Goal: Information Seeking & Learning: Learn about a topic

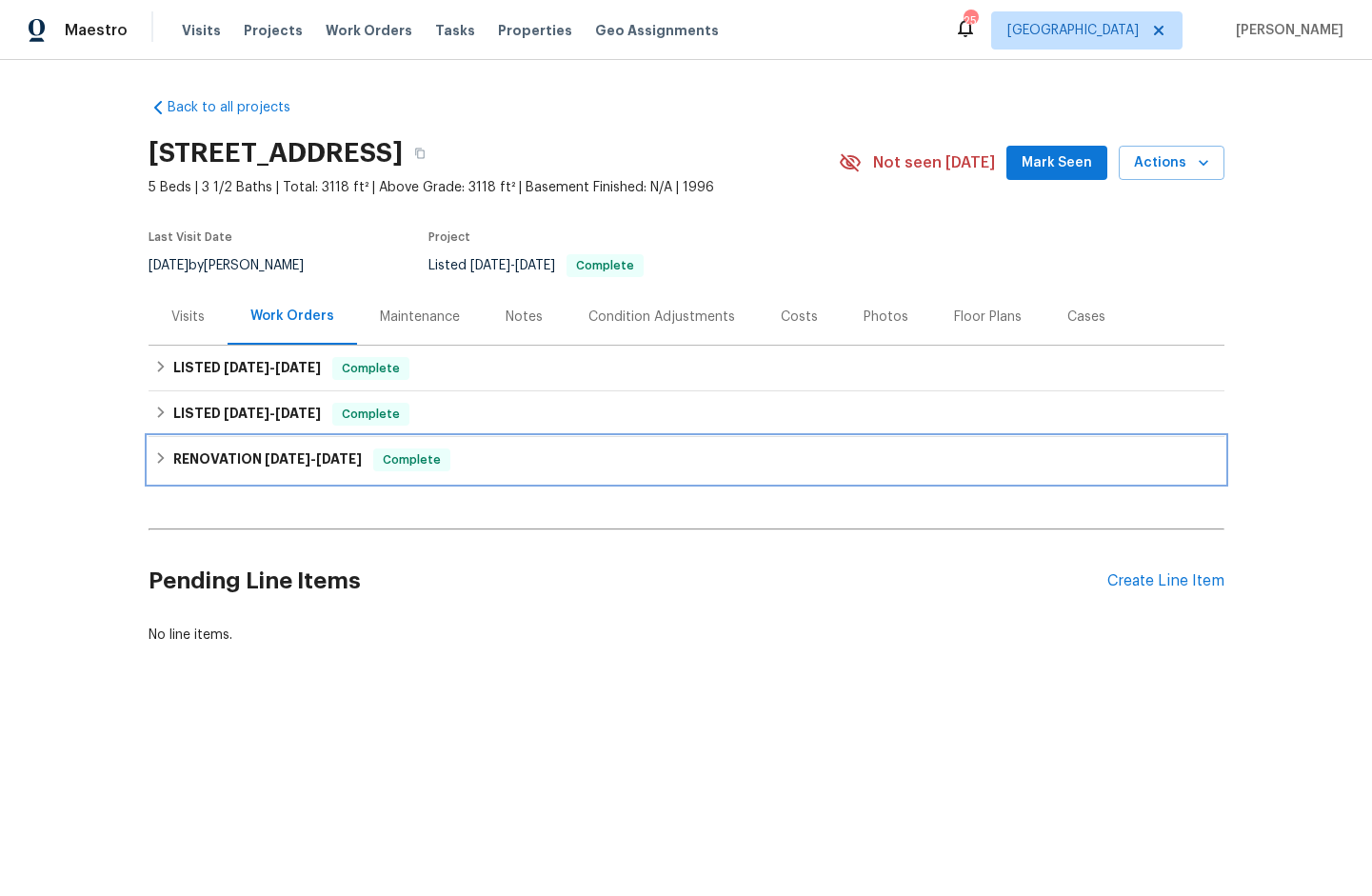
click at [225, 454] on h6 "RENOVATION [DATE] - [DATE]" at bounding box center [268, 460] width 189 height 23
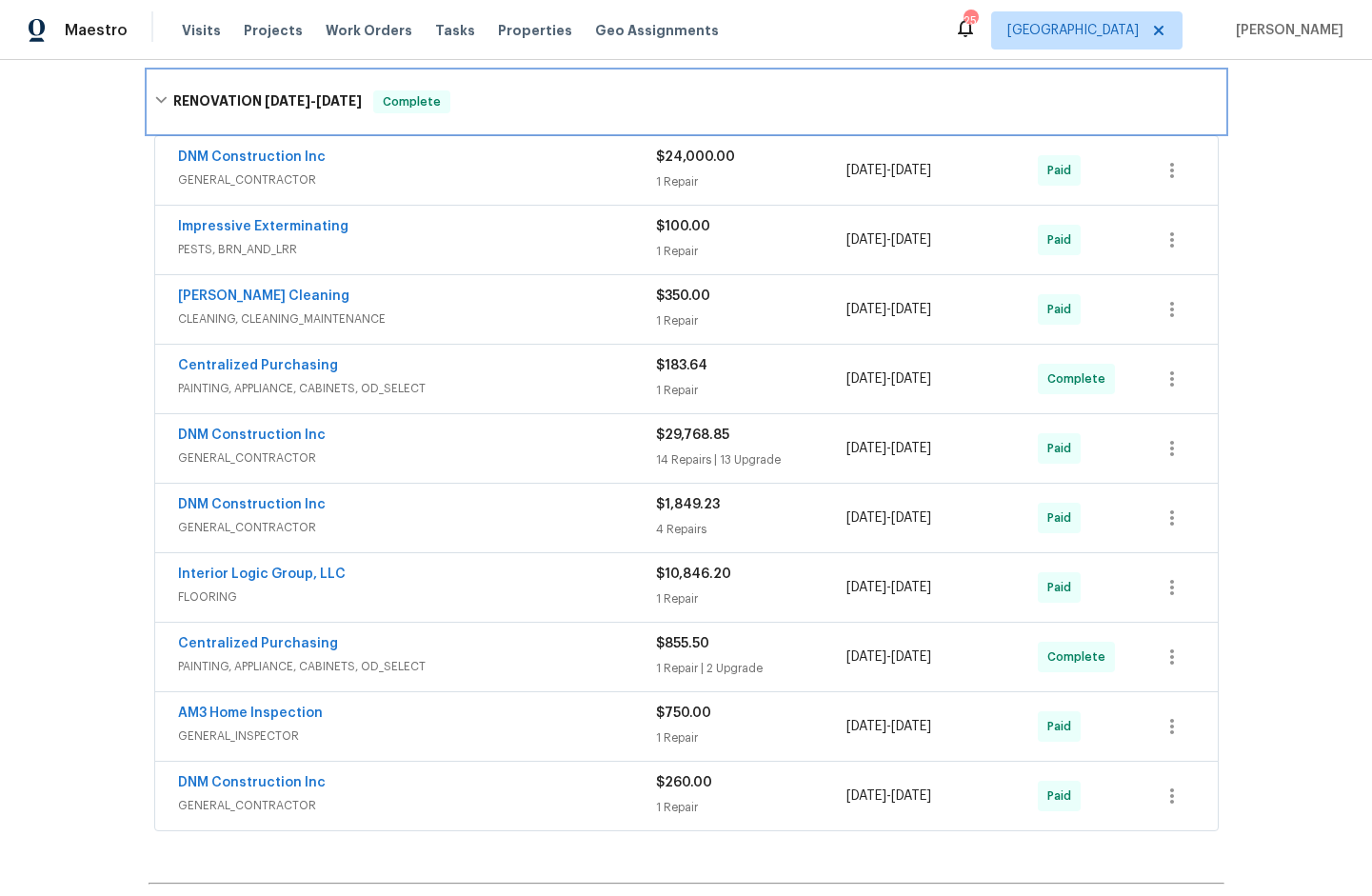
scroll to position [524, 0]
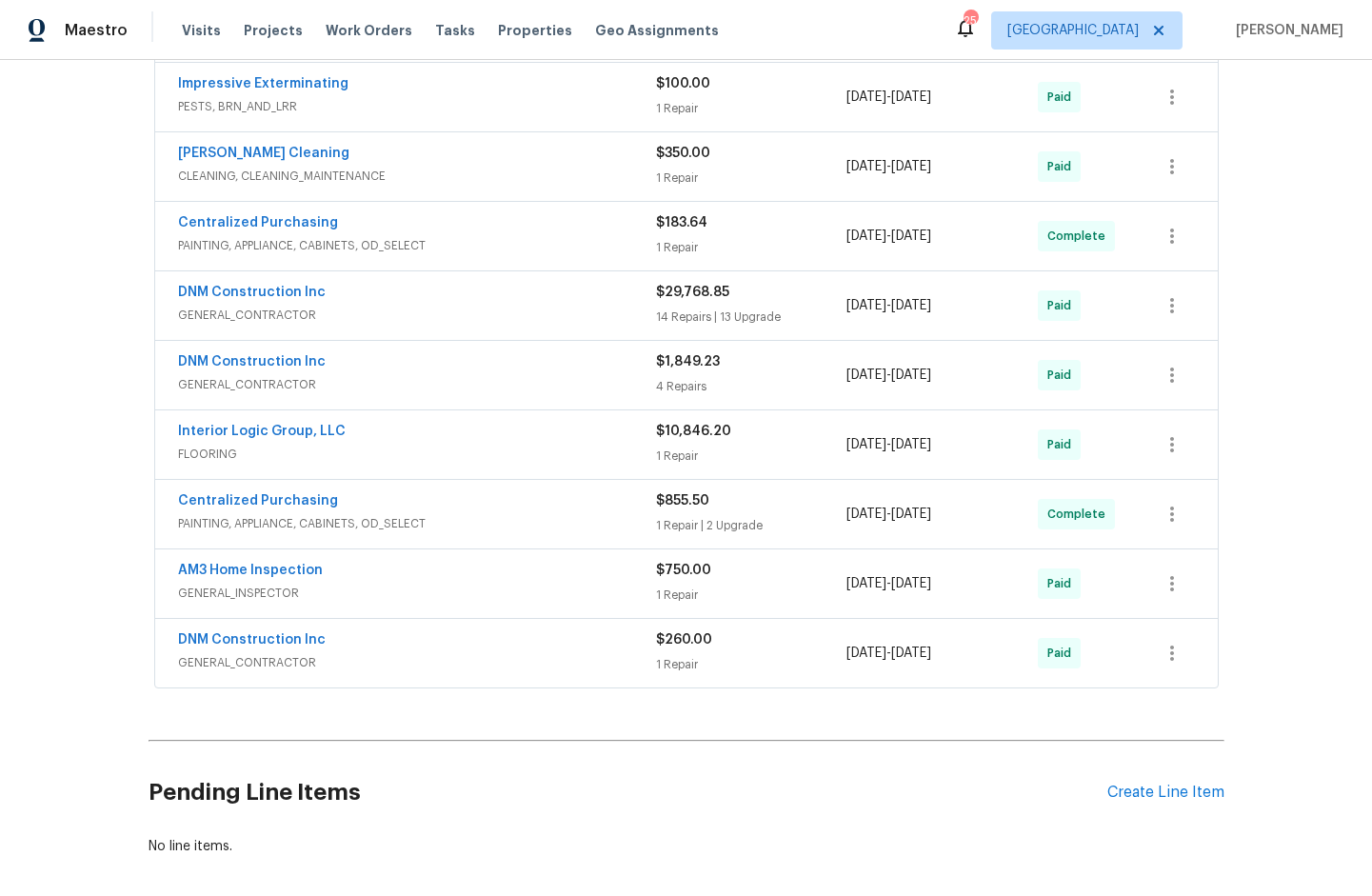
click at [239, 660] on span "GENERAL_CONTRACTOR" at bounding box center [417, 663] width 478 height 19
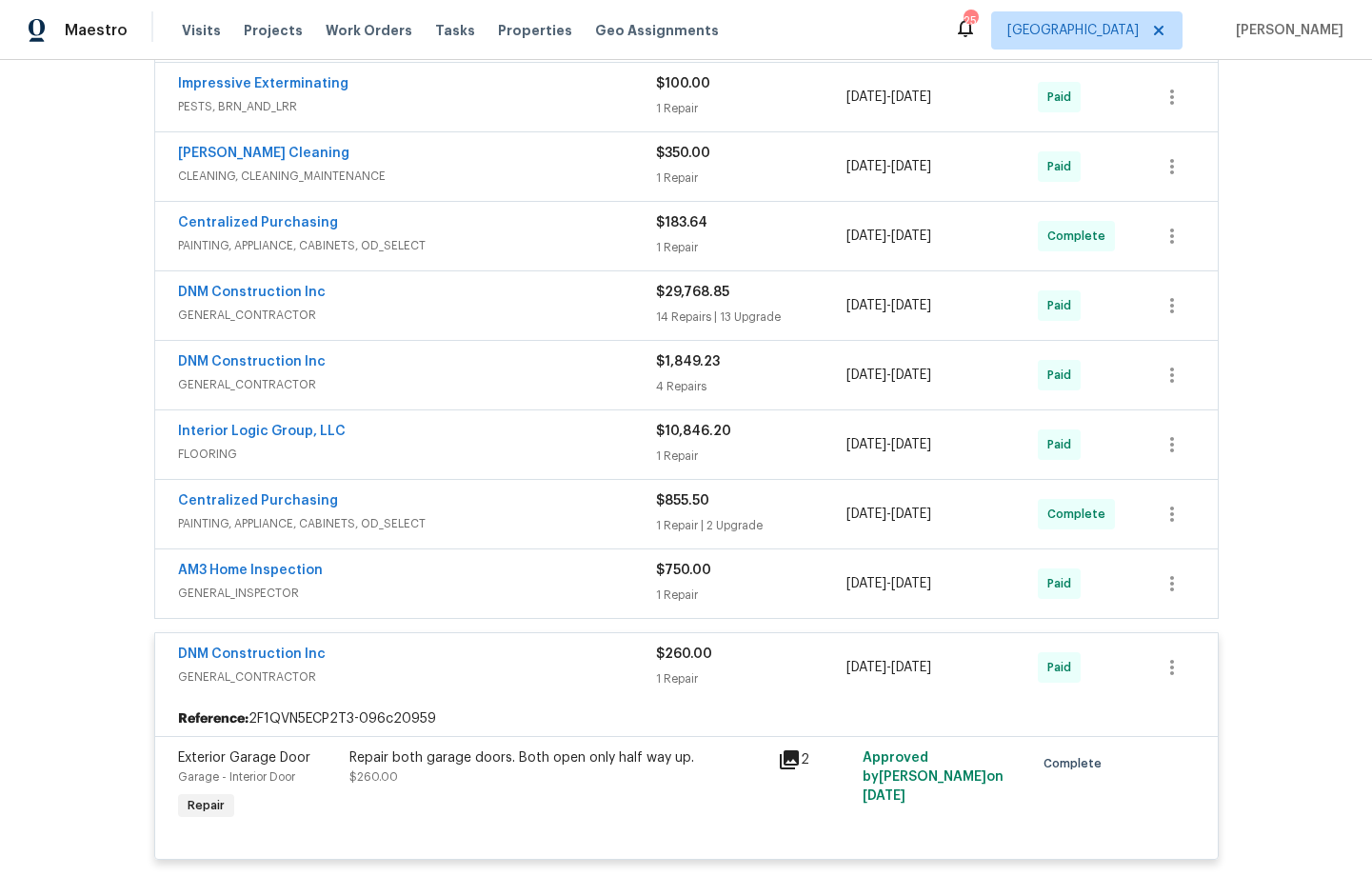
click at [238, 596] on span "GENERAL_INSPECTOR" at bounding box center [417, 593] width 478 height 19
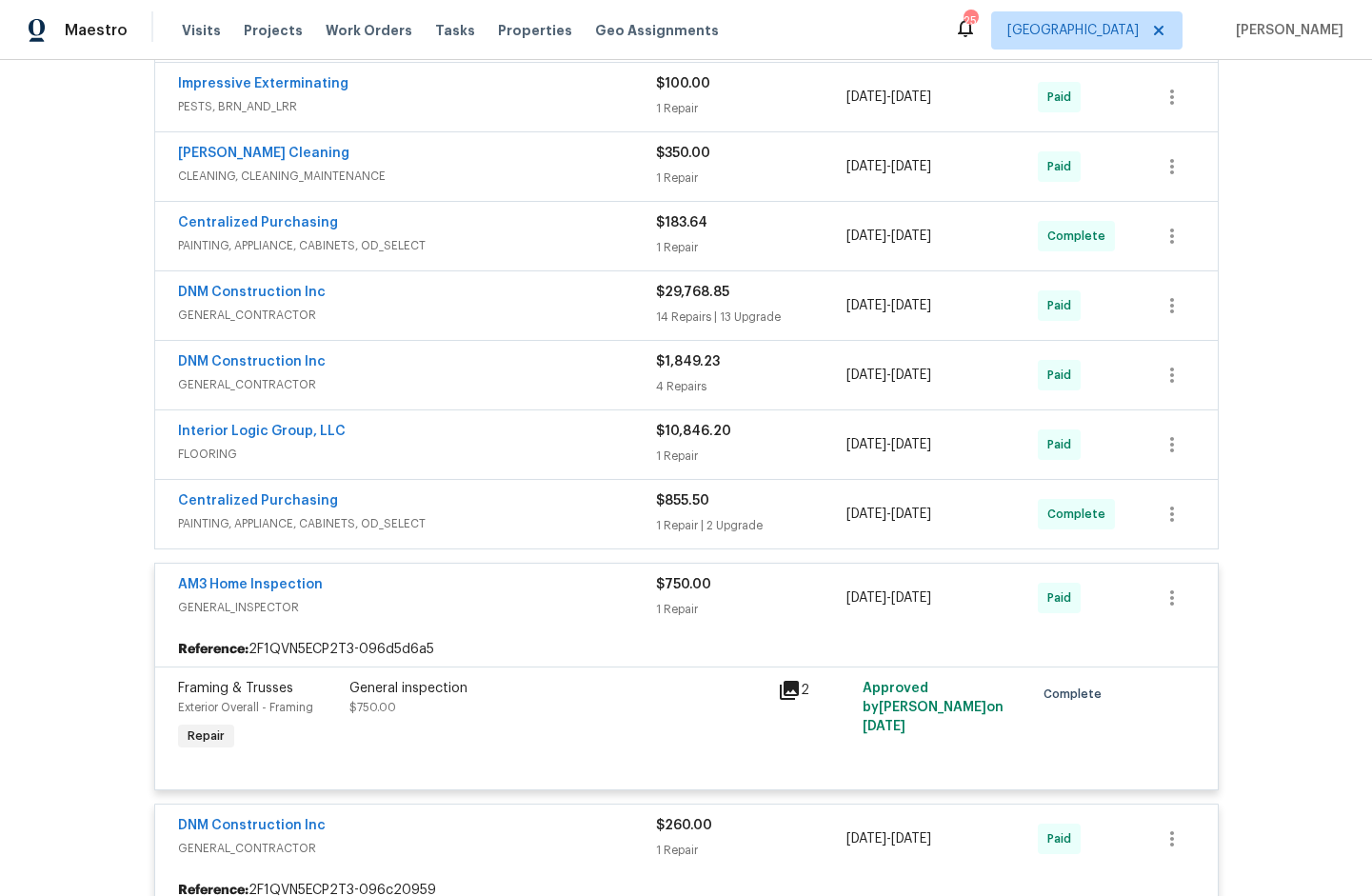
click at [238, 527] on span "PAINTING, APPLIANCE, CABINETS, OD_SELECT" at bounding box center [417, 523] width 478 height 19
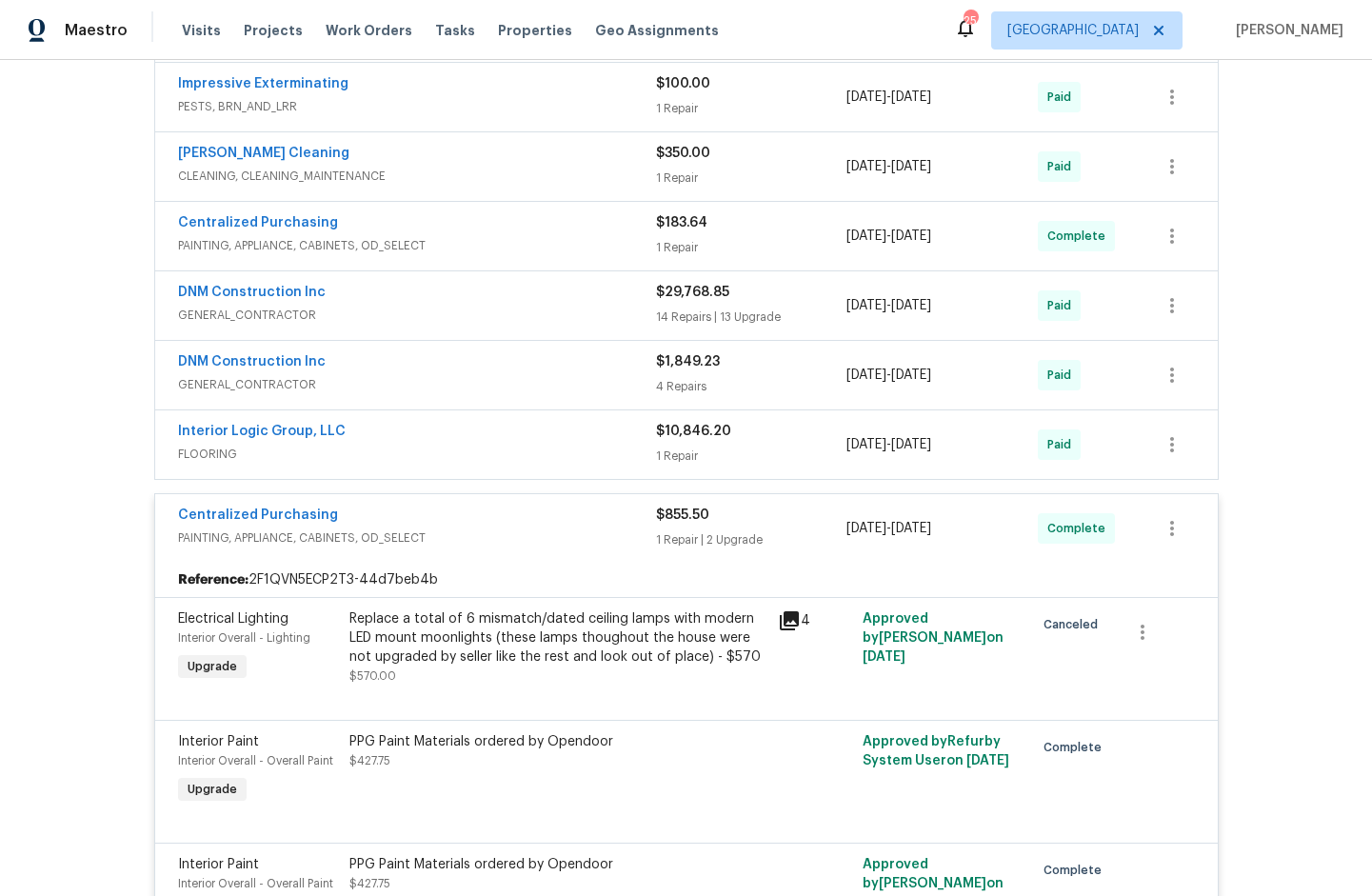
click at [197, 452] on span "FLOORING" at bounding box center [417, 454] width 478 height 19
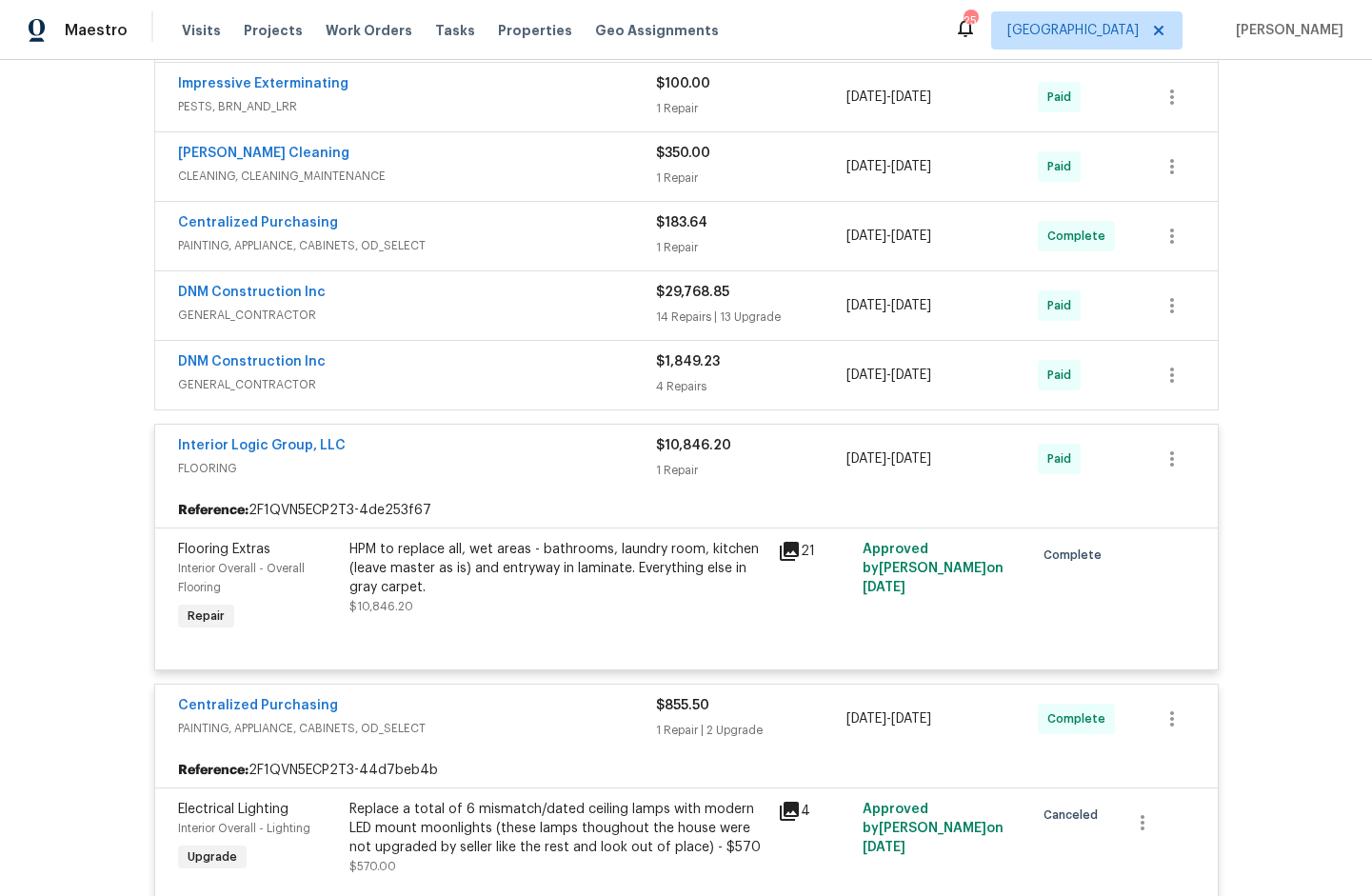
click at [213, 389] on span "GENERAL_CONTRACTOR" at bounding box center [417, 384] width 478 height 19
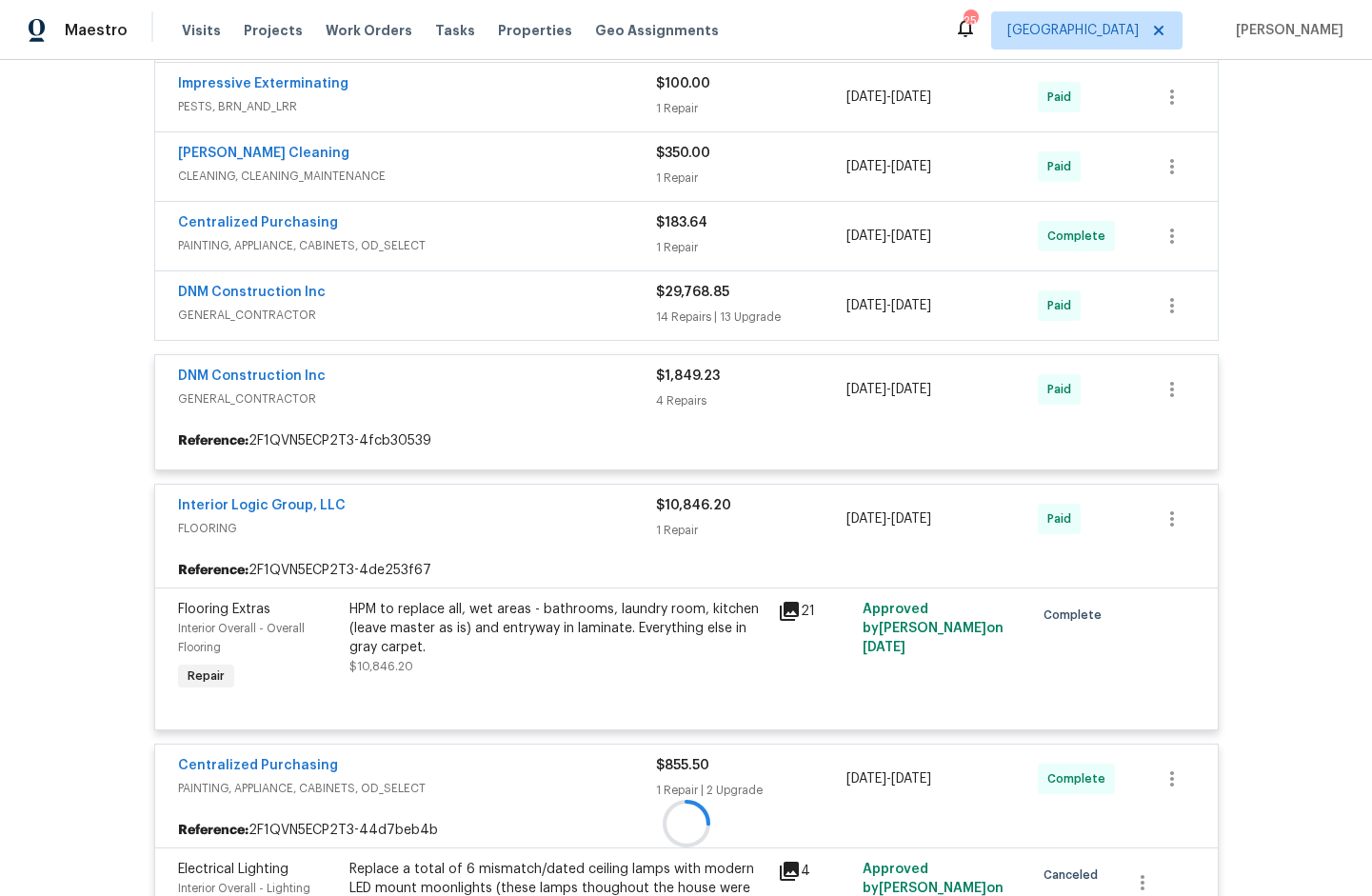
click at [225, 314] on div at bounding box center [686, 823] width 1076 height 1790
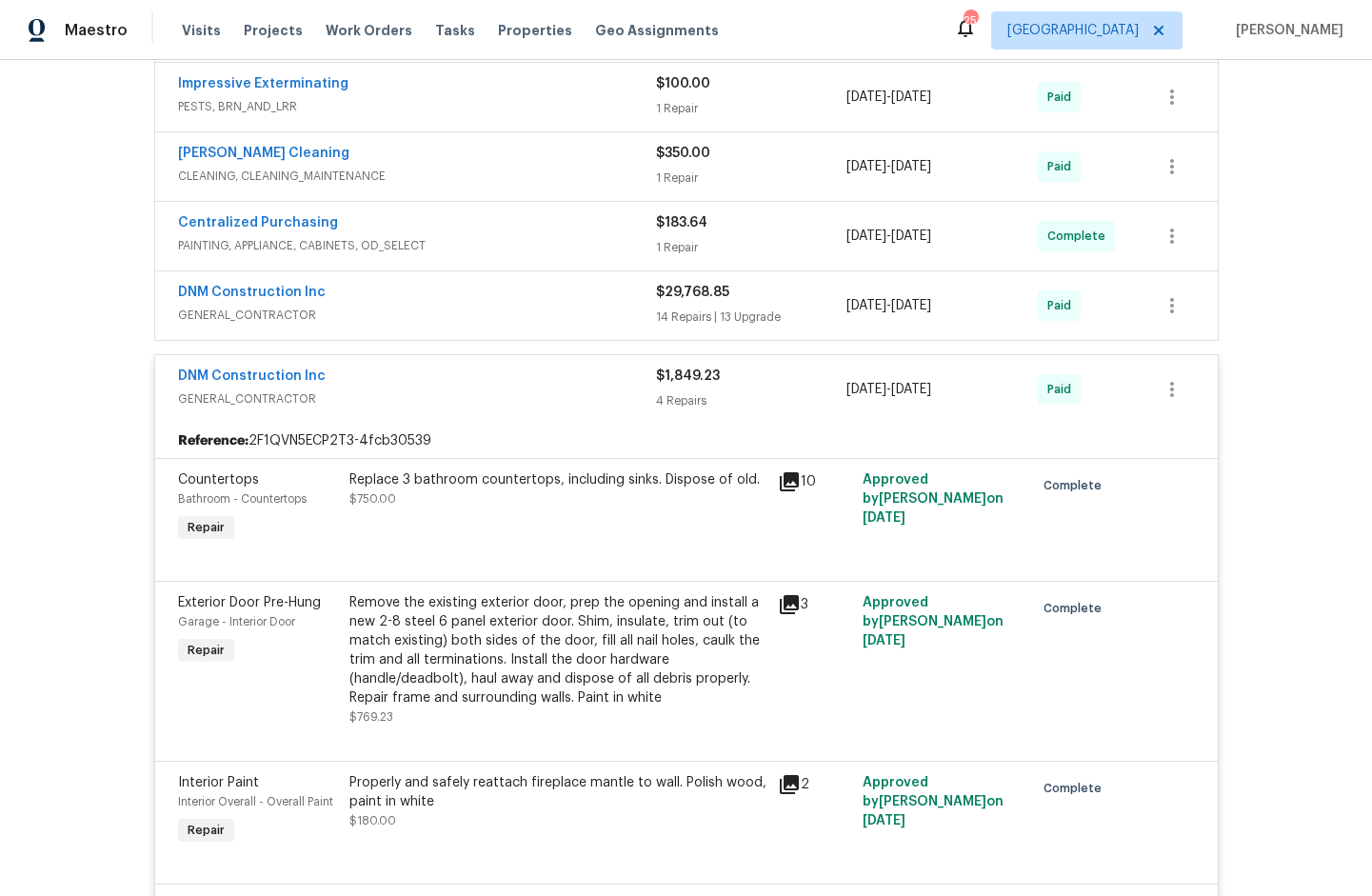
click at [218, 316] on span "GENERAL_CONTRACTOR" at bounding box center [417, 315] width 478 height 19
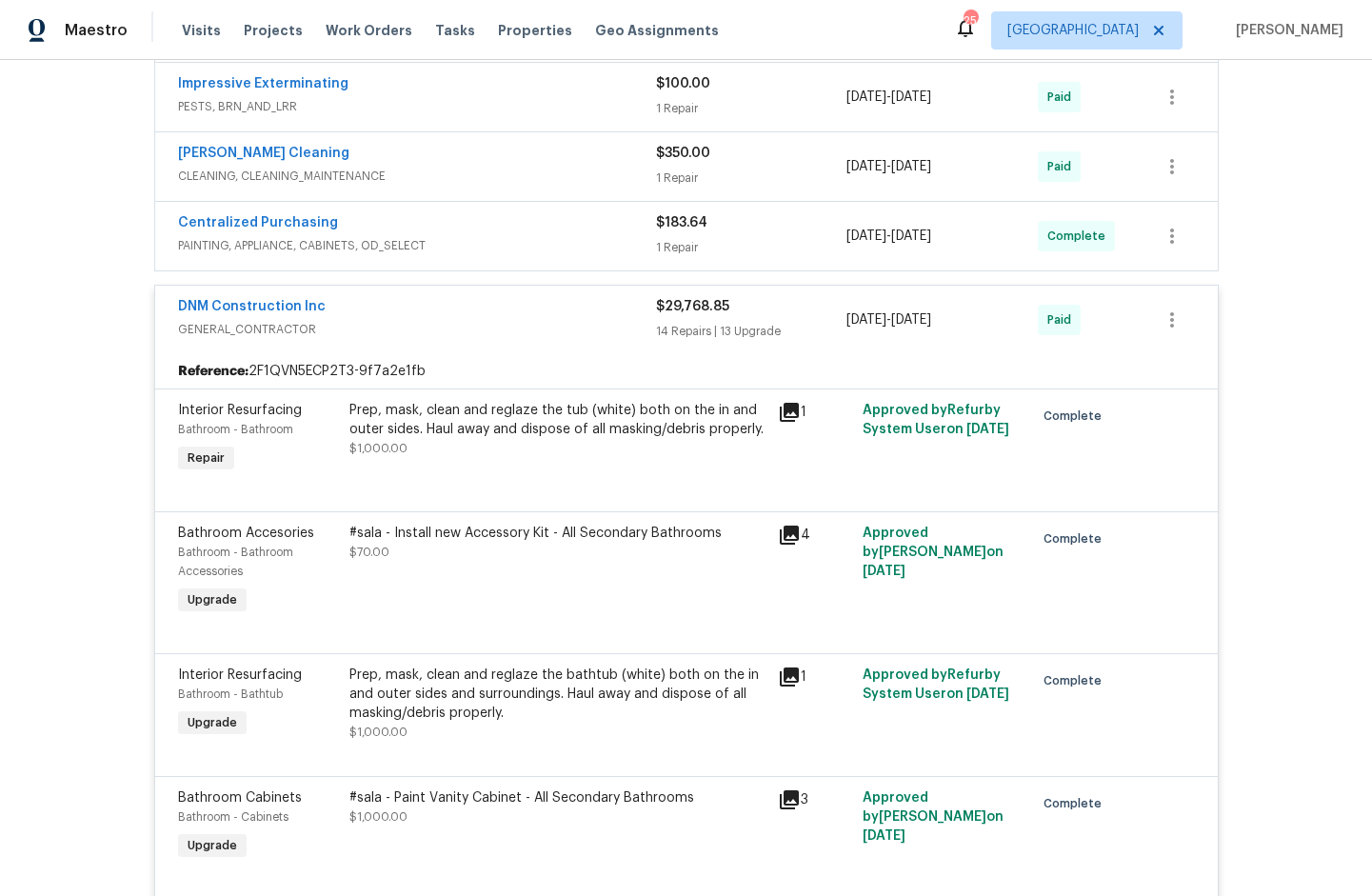
click at [240, 242] on span "PAINTING, APPLIANCE, CABINETS, OD_SELECT" at bounding box center [417, 245] width 478 height 19
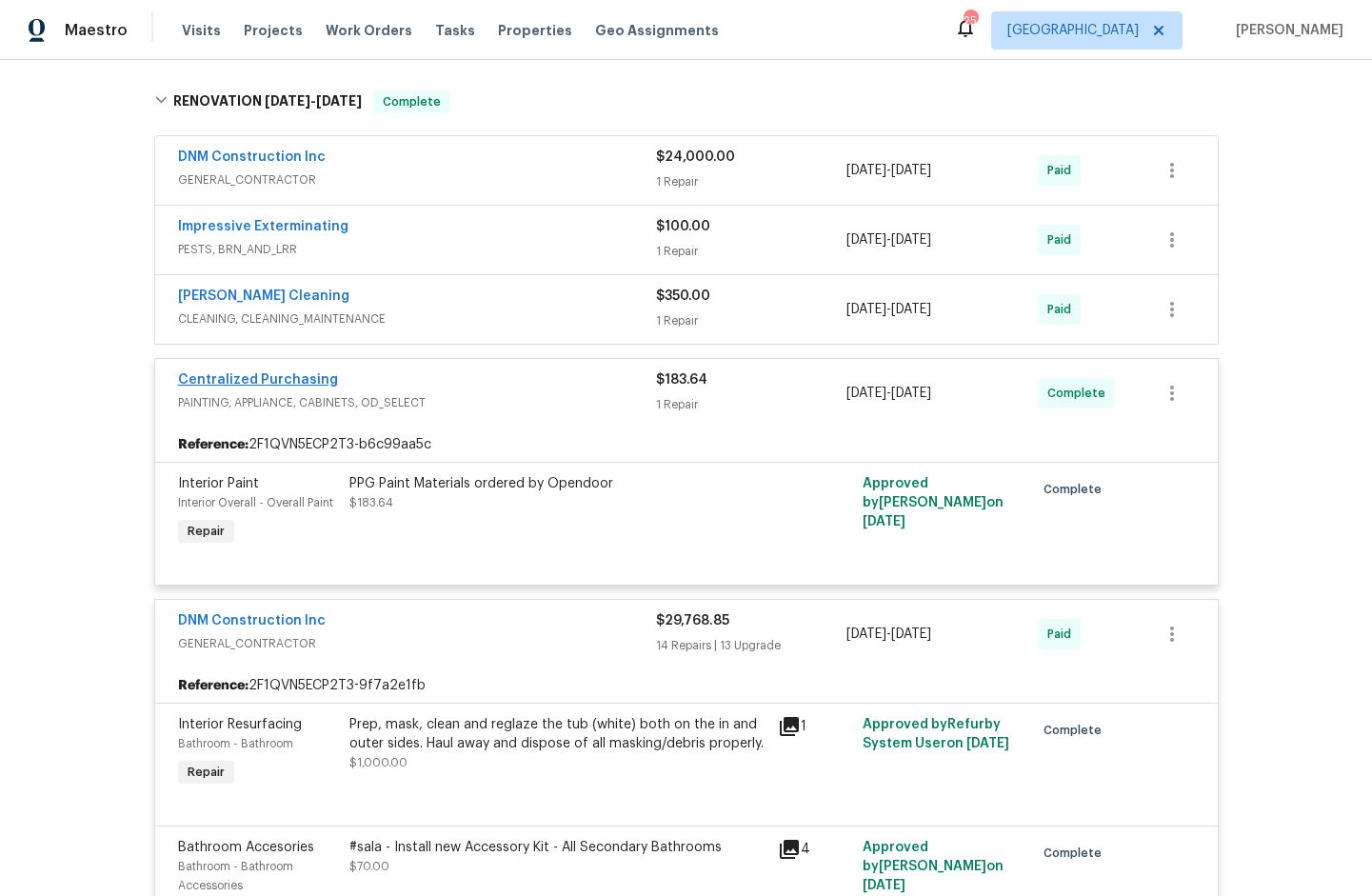
scroll to position [288, 0]
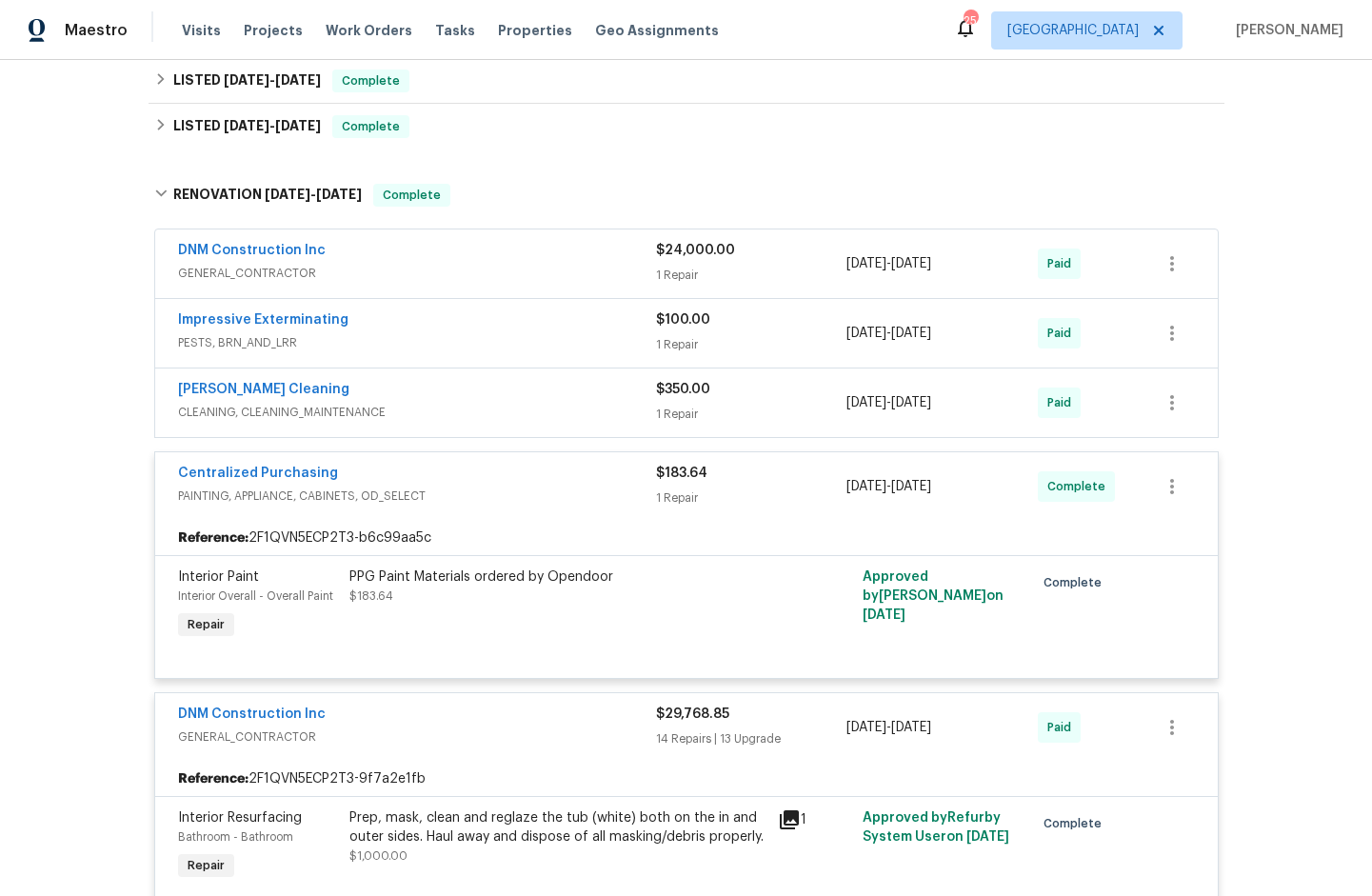
click at [234, 409] on span "CLEANING, CLEANING_MAINTENANCE" at bounding box center [417, 412] width 478 height 19
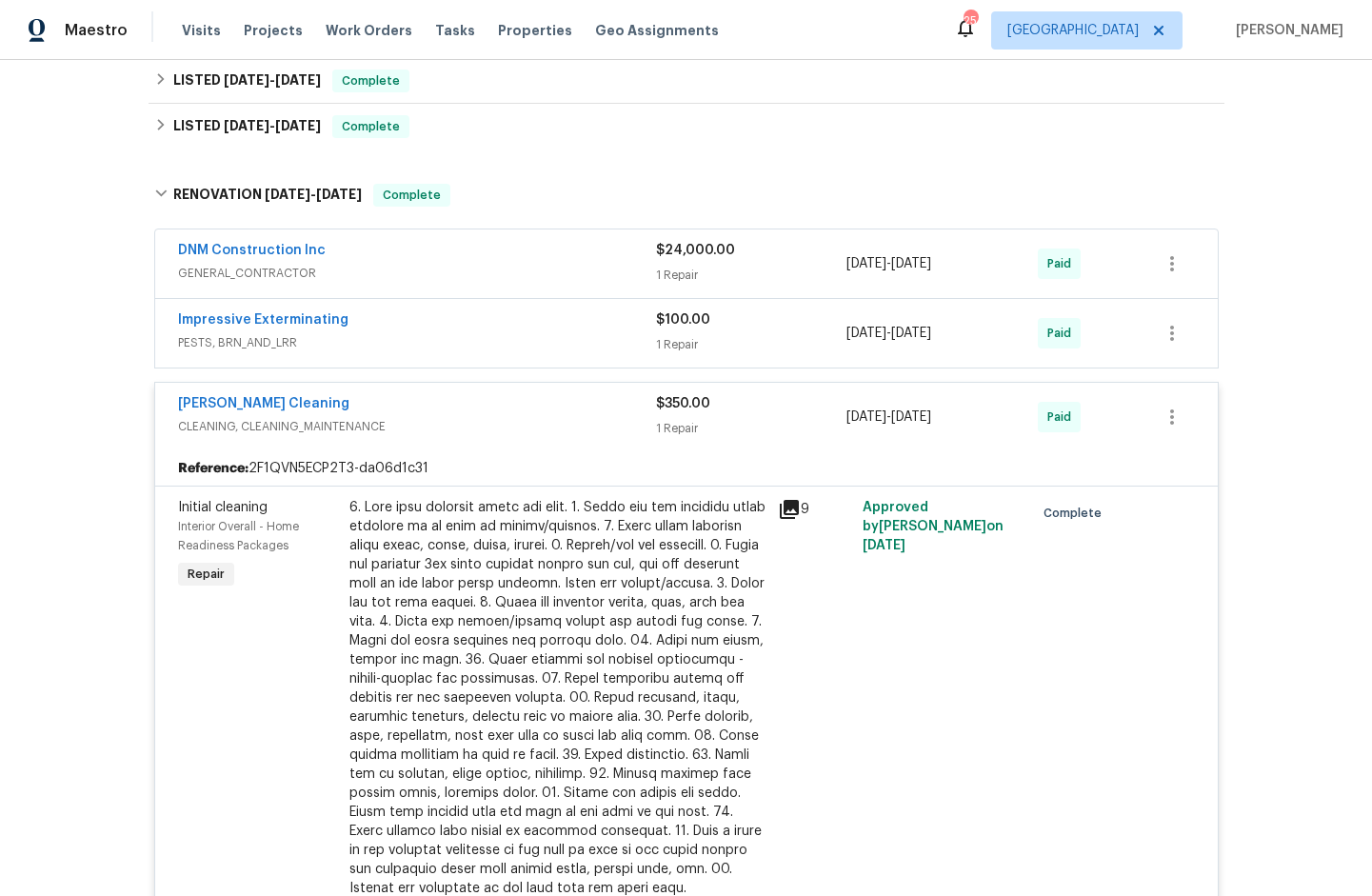
click at [225, 342] on span "PESTS, BRN_AND_LRR" at bounding box center [417, 343] width 478 height 19
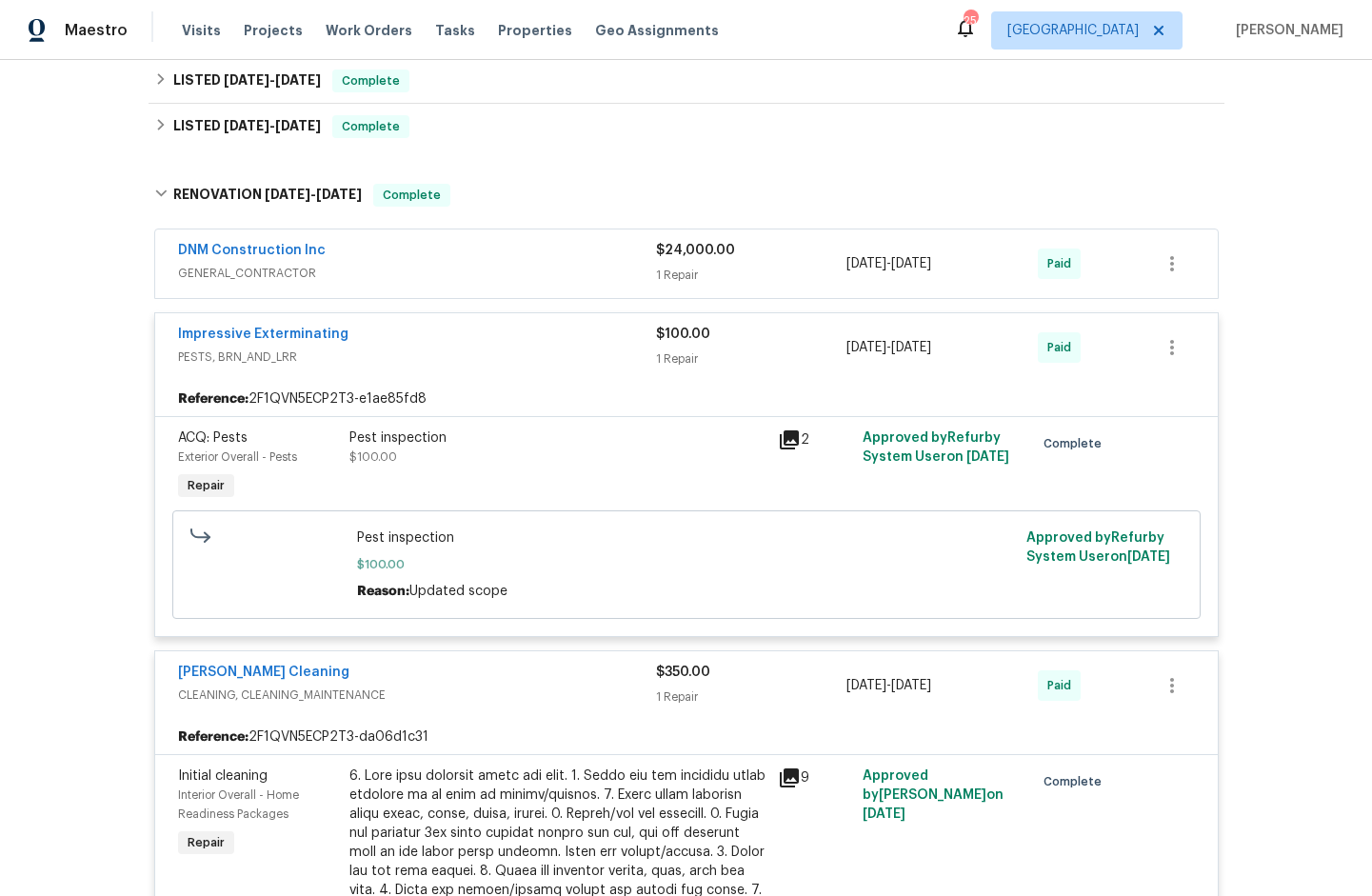
click at [206, 269] on span "GENERAL_CONTRACTOR" at bounding box center [417, 273] width 478 height 19
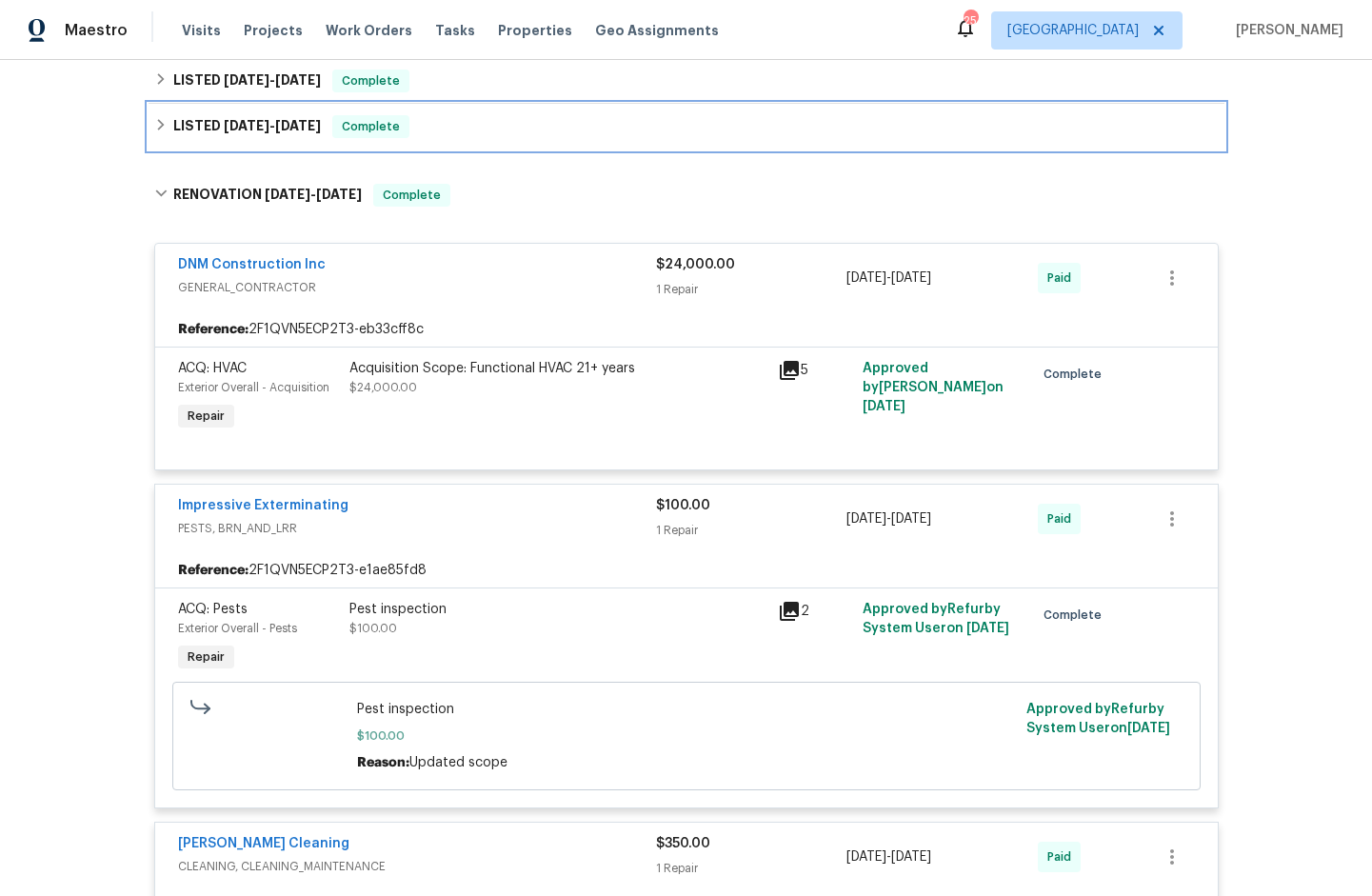
click at [223, 120] on span "[DATE]" at bounding box center [246, 126] width 45 height 14
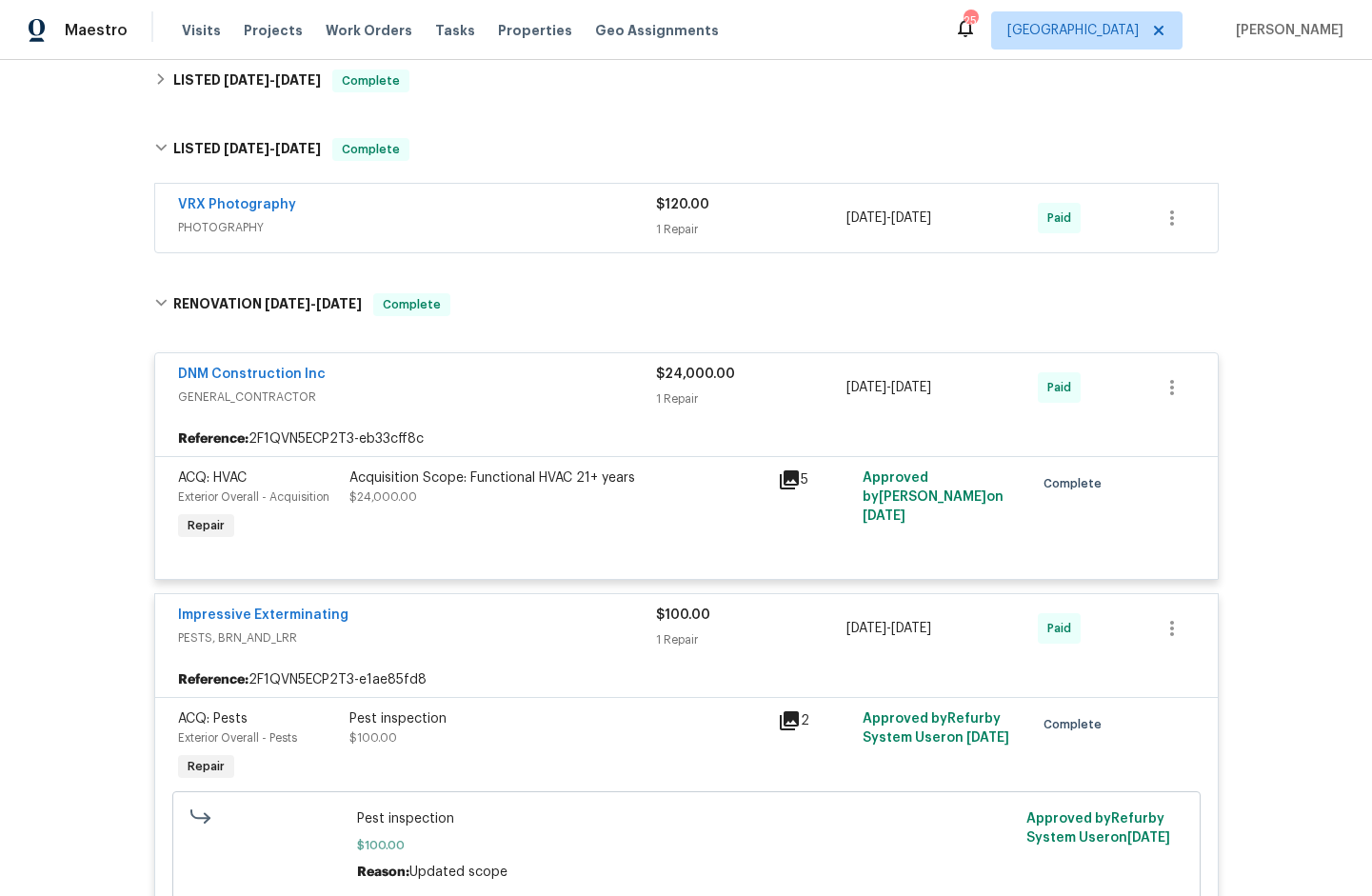
click at [216, 225] on span "PHOTOGRAPHY" at bounding box center [417, 227] width 478 height 19
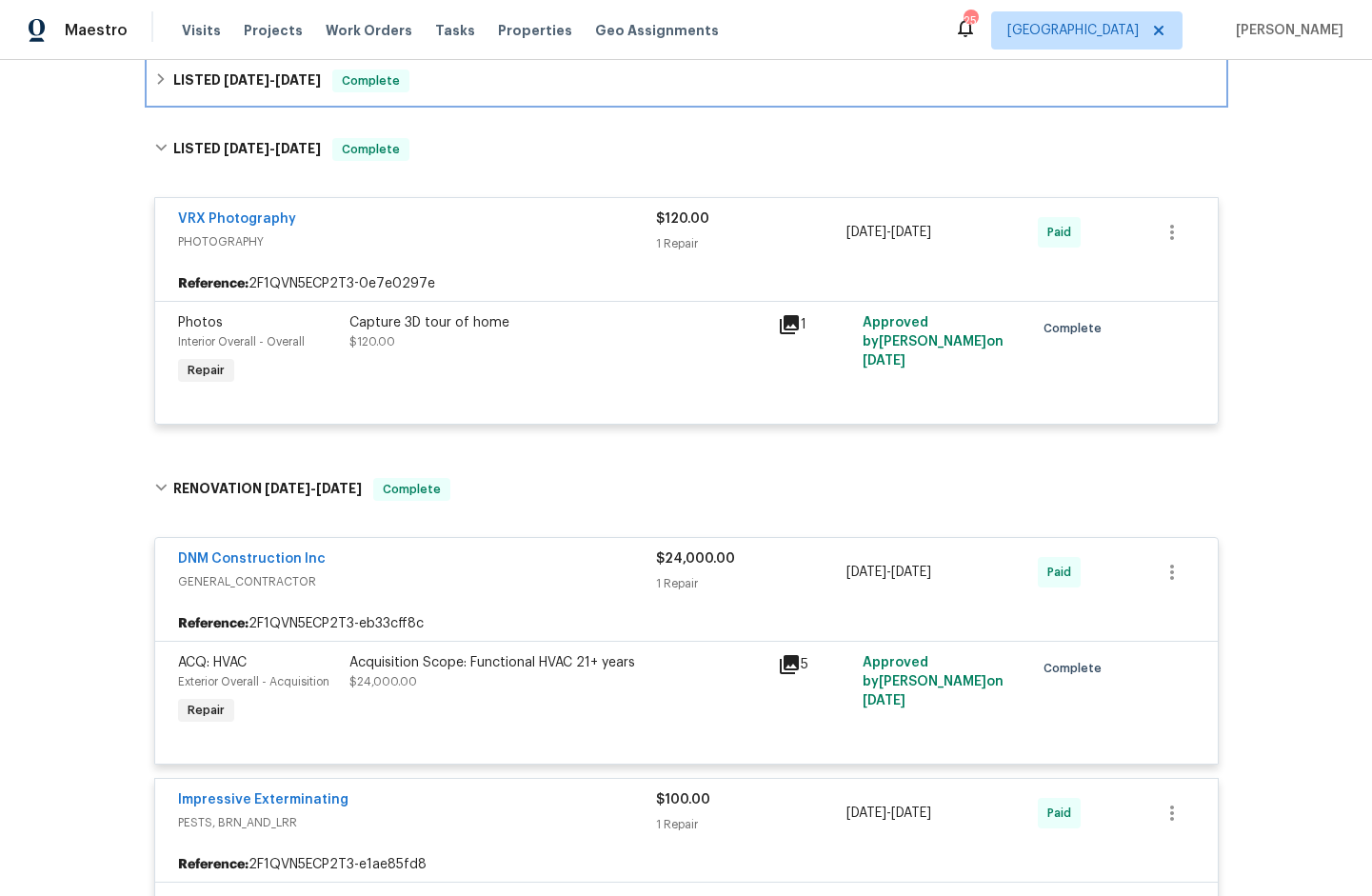
click at [182, 73] on h6 "LISTED 5/19/25 - 5/19/25" at bounding box center [247, 81] width 148 height 23
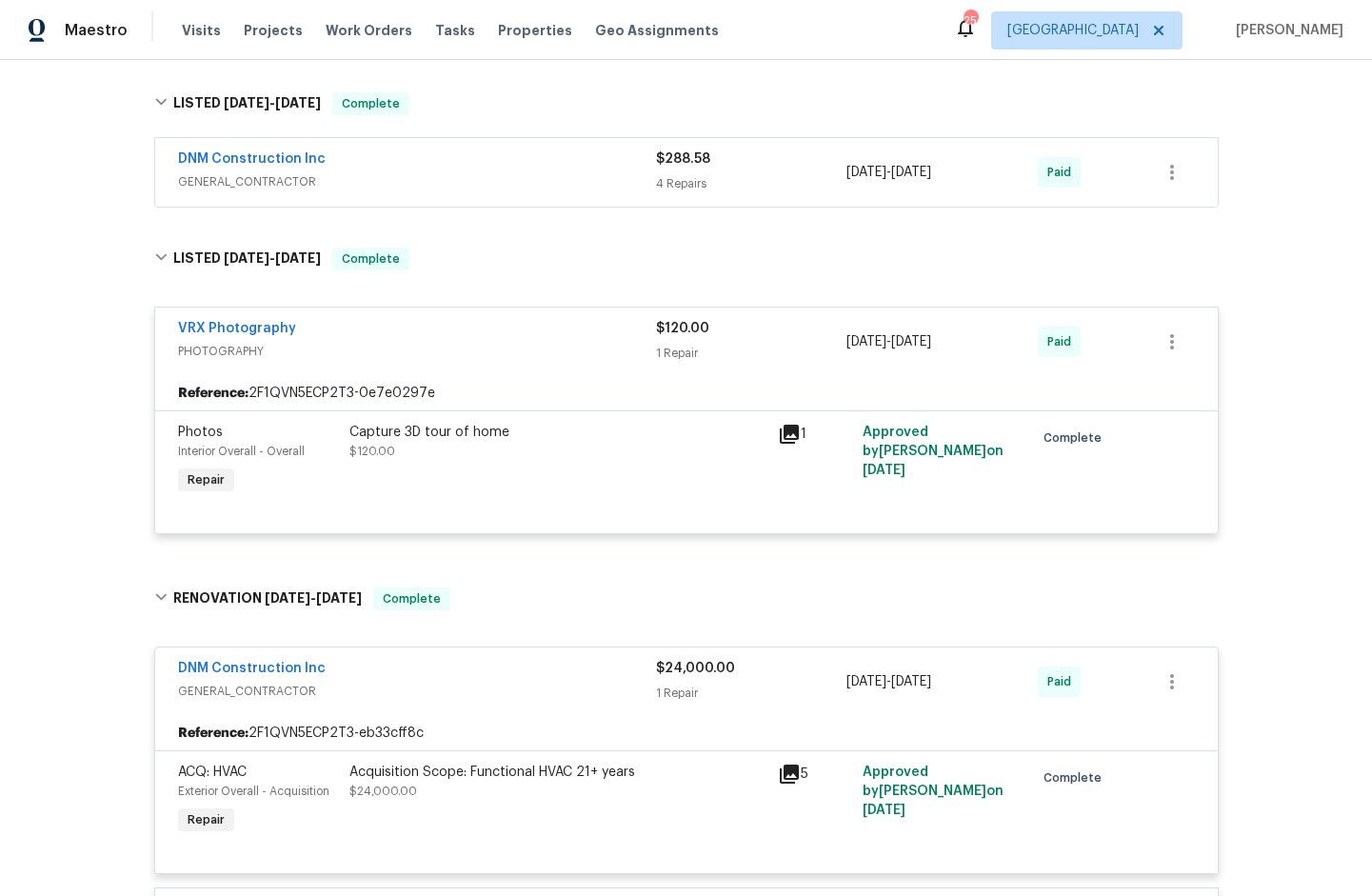
click at [214, 175] on span "GENERAL_CONTRACTOR" at bounding box center [417, 181] width 478 height 19
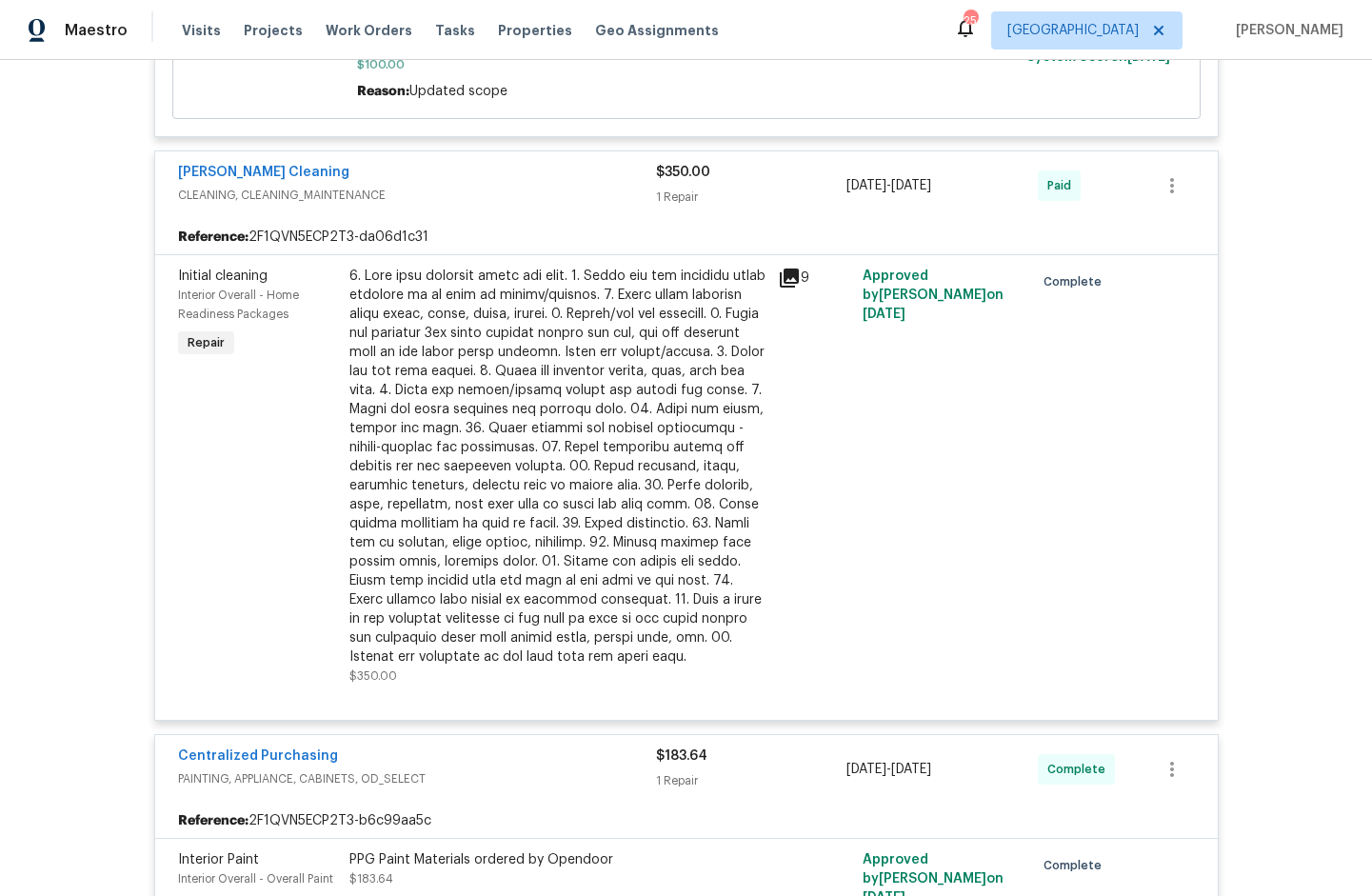
scroll to position [3673, 0]
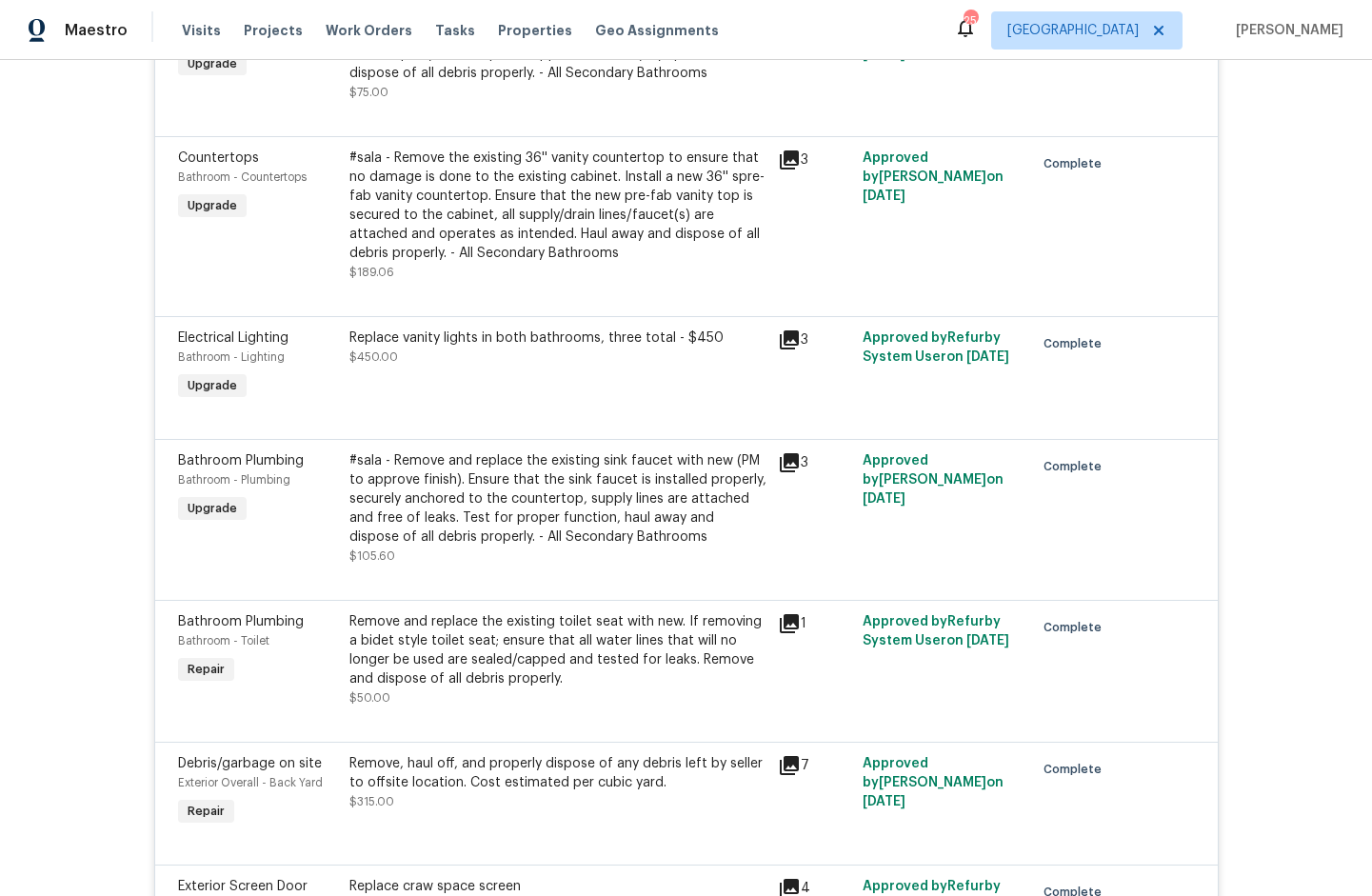
click at [782, 635] on icon at bounding box center [788, 623] width 23 height 23
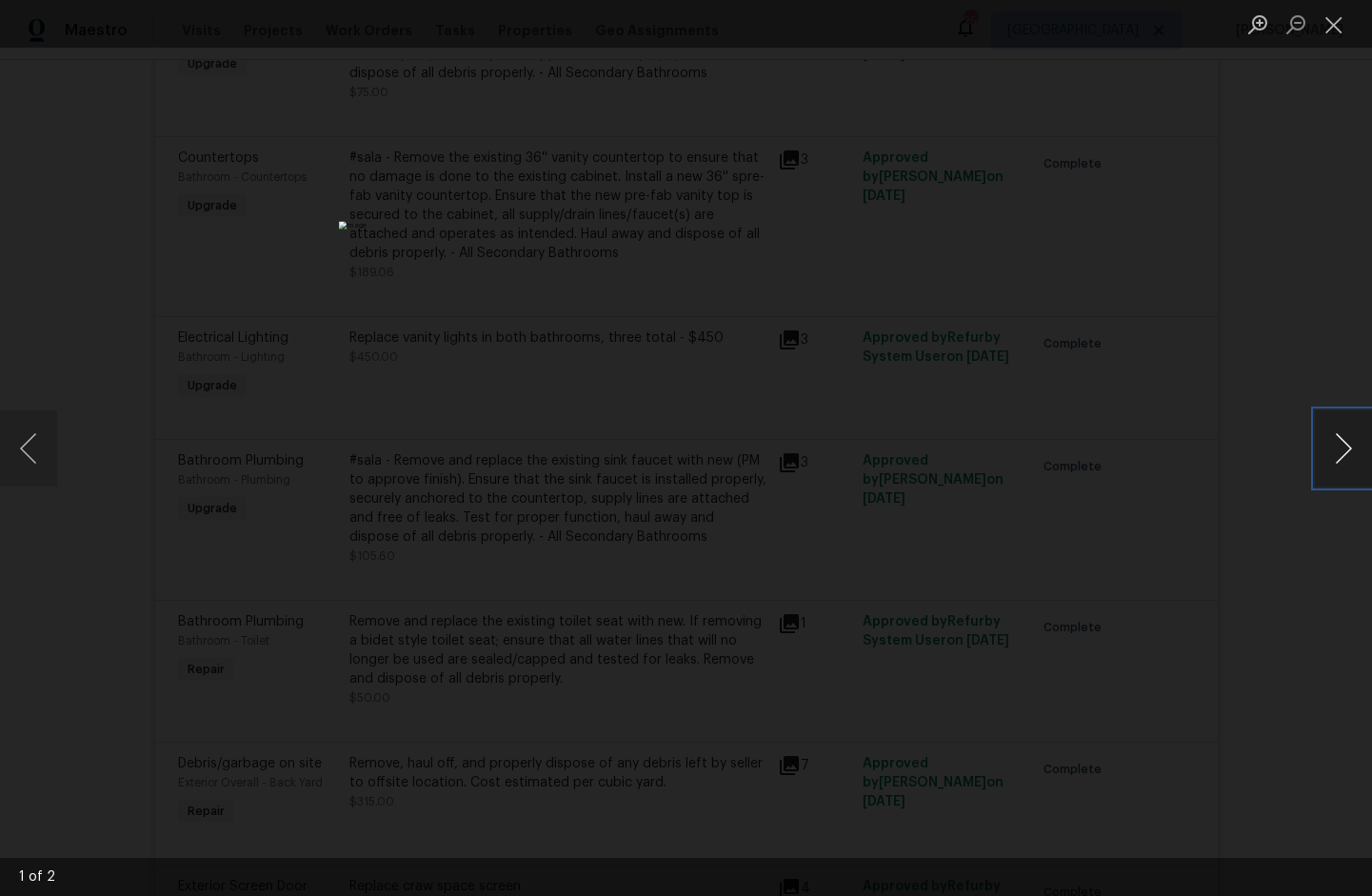
click at [1339, 461] on button "Next image" at bounding box center [1343, 448] width 57 height 76
click at [1338, 461] on button "Next image" at bounding box center [1343, 448] width 57 height 76
click at [1350, 11] on button "Close lightbox" at bounding box center [1334, 25] width 38 height 33
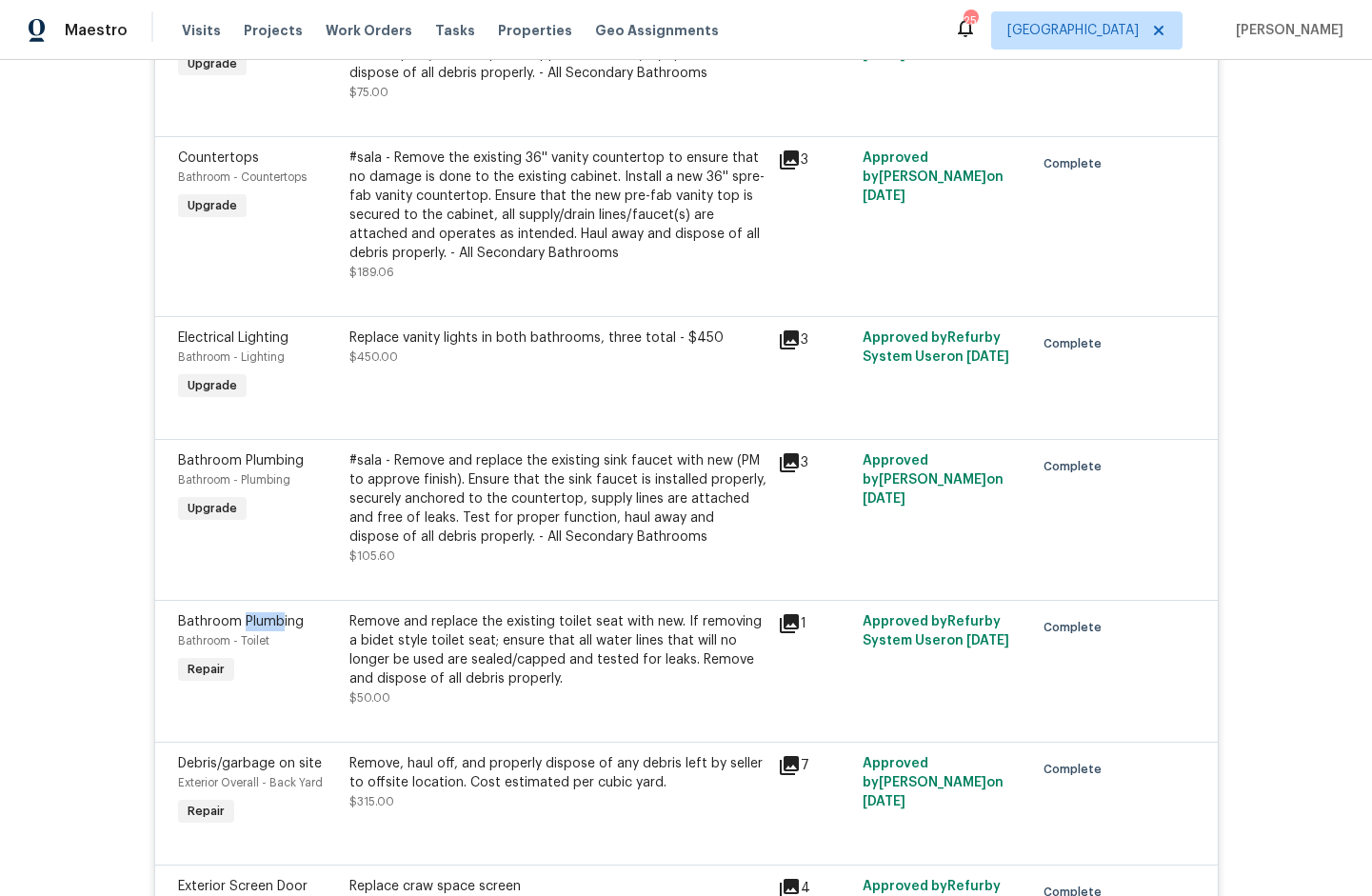
click at [1281, 452] on div "Back to all projects 5214 Pavilion Ct, Fairfield, CA 94534 5 Beds | 3 1/2 Baths…" at bounding box center [686, 478] width 1372 height 836
click at [810, 459] on div "3" at bounding box center [815, 509] width 86 height 126
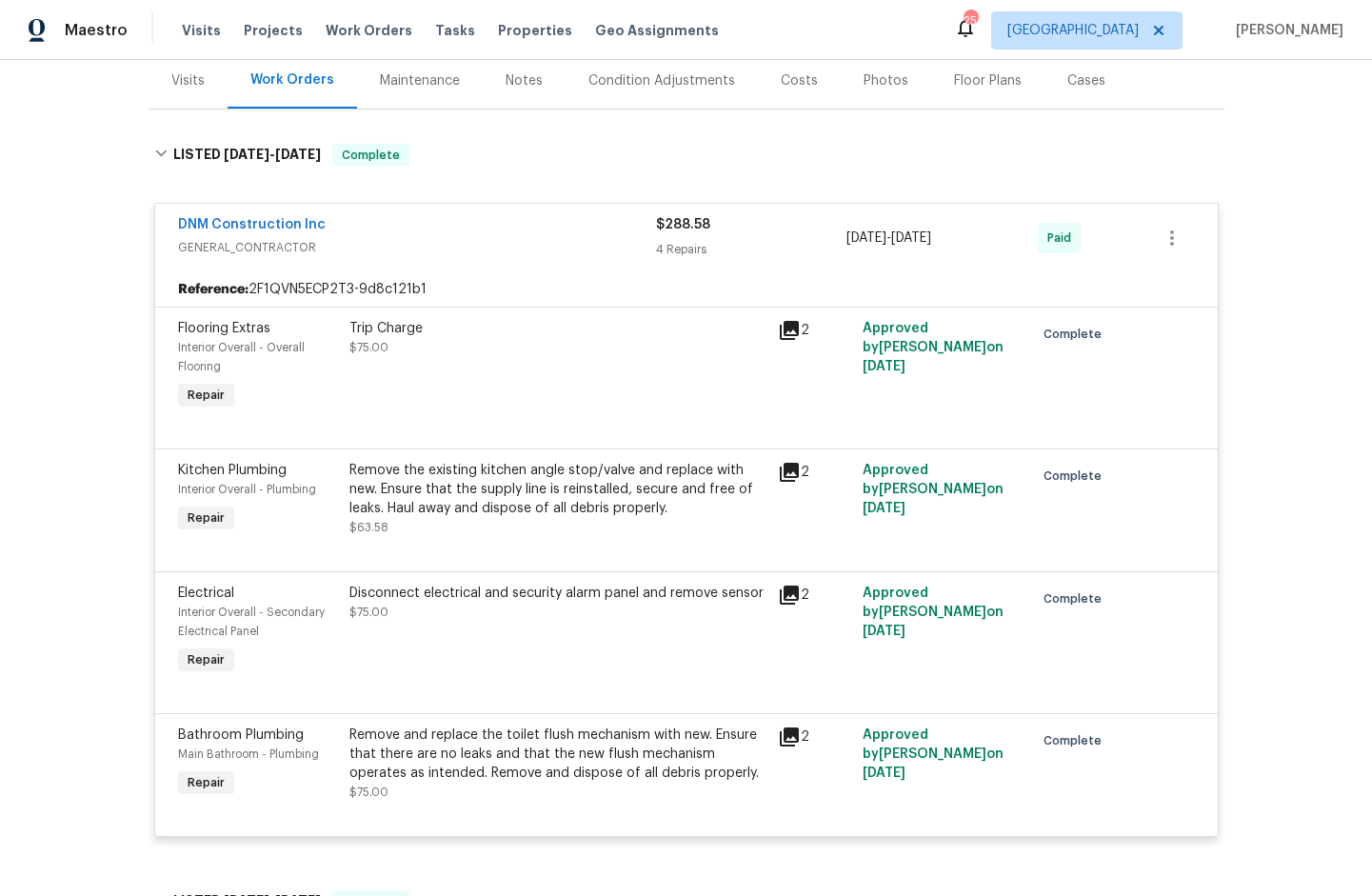
click at [788, 736] on icon at bounding box center [788, 736] width 19 height 19
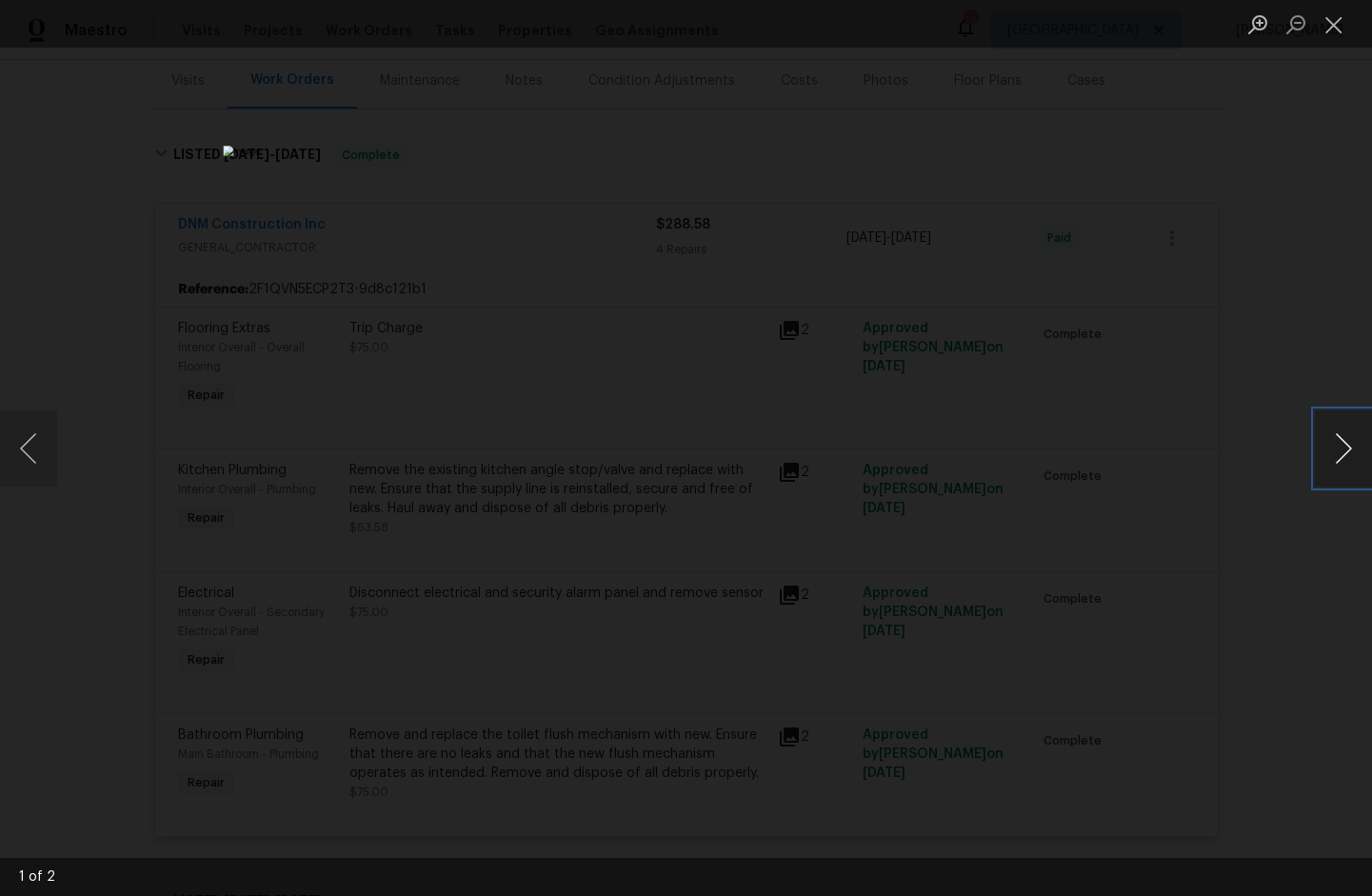
click at [1325, 439] on button "Next image" at bounding box center [1343, 448] width 57 height 76
click at [1328, 440] on button "Next image" at bounding box center [1343, 448] width 57 height 76
click at [1327, 23] on button "Close lightbox" at bounding box center [1334, 25] width 38 height 33
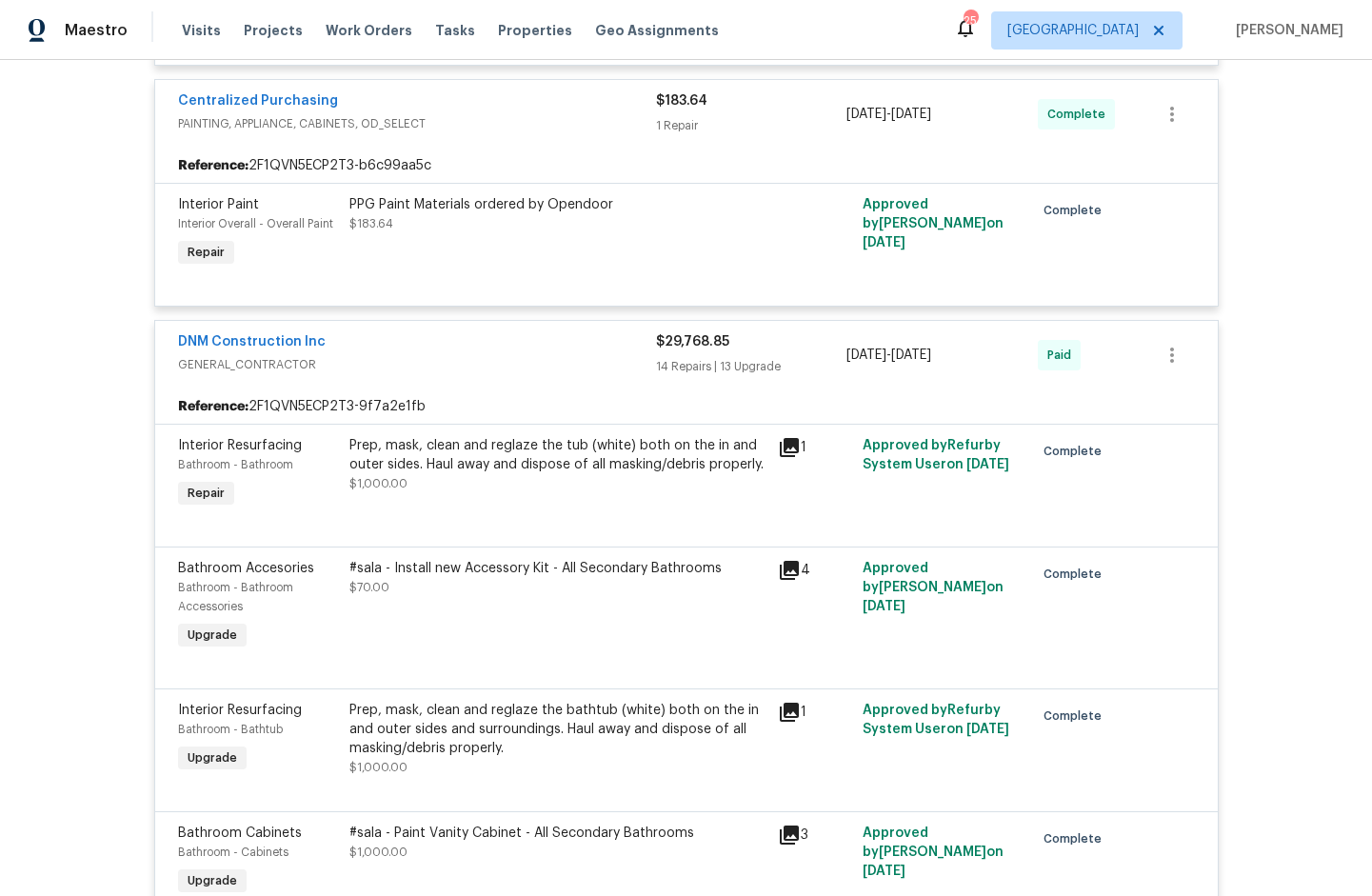
scroll to position [3673, 0]
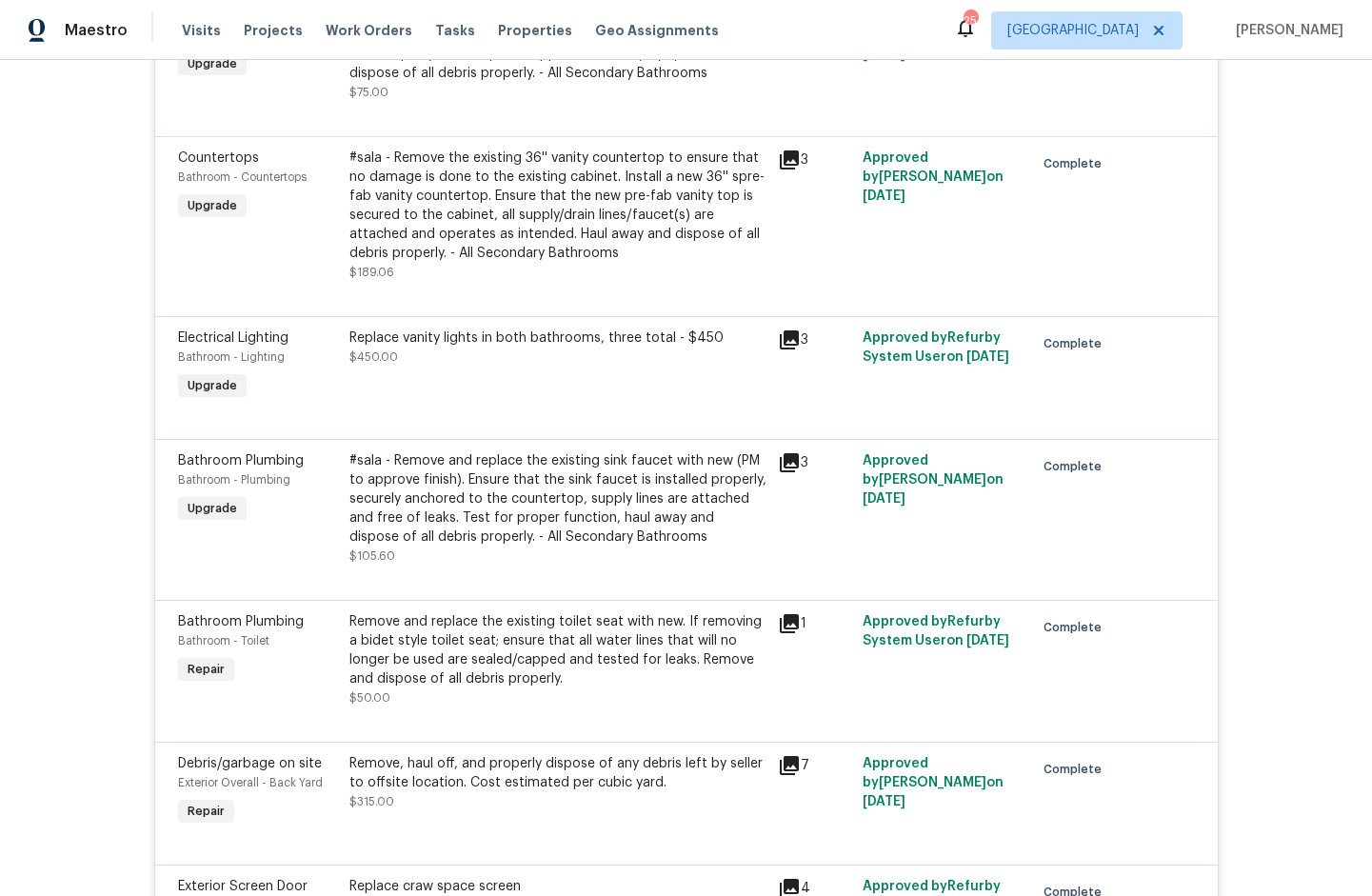
click at [782, 473] on icon at bounding box center [788, 462] width 19 height 19
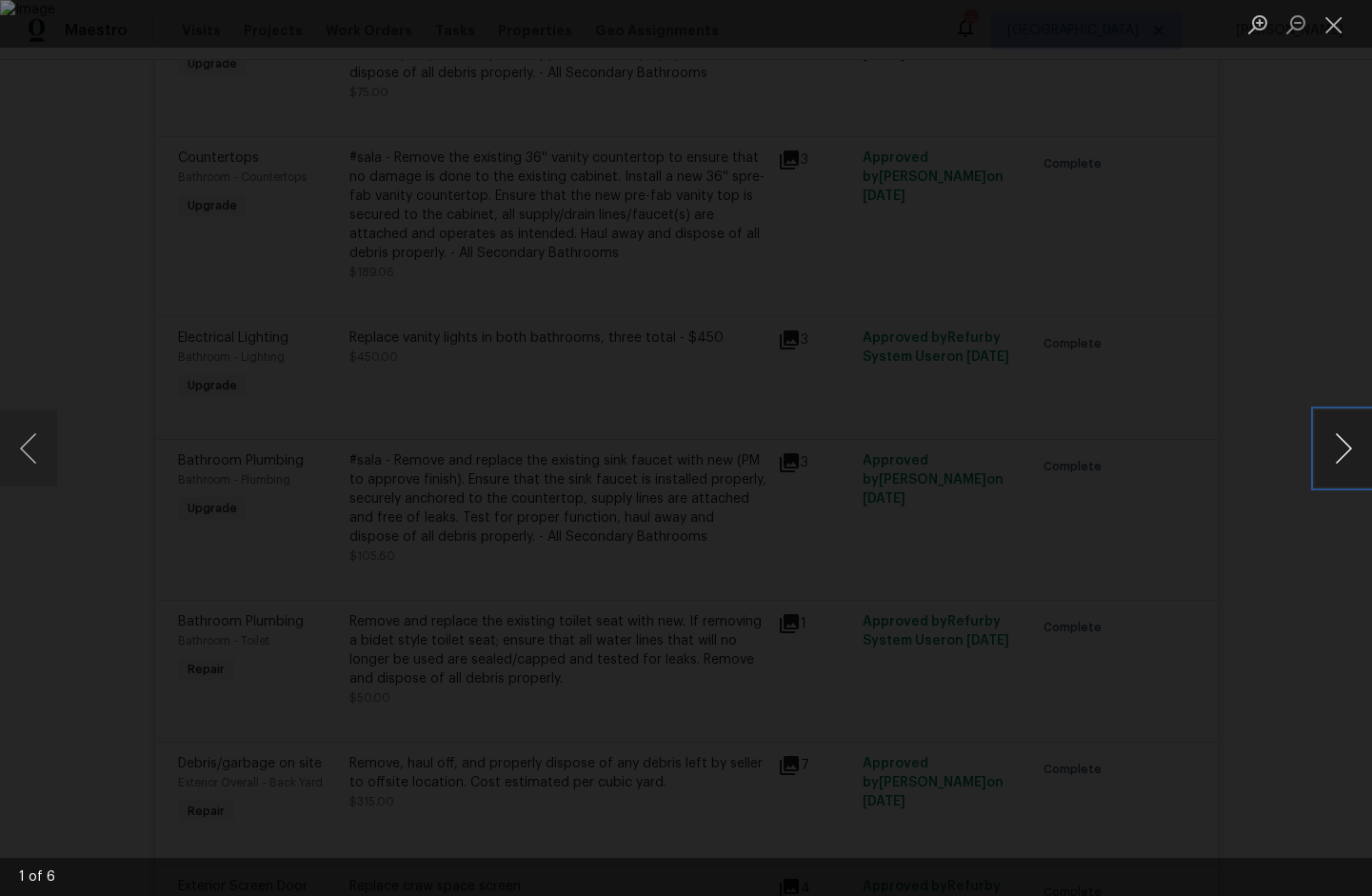
click at [1329, 448] on button "Next image" at bounding box center [1343, 448] width 57 height 76
click at [1329, 447] on button "Next image" at bounding box center [1343, 448] width 57 height 76
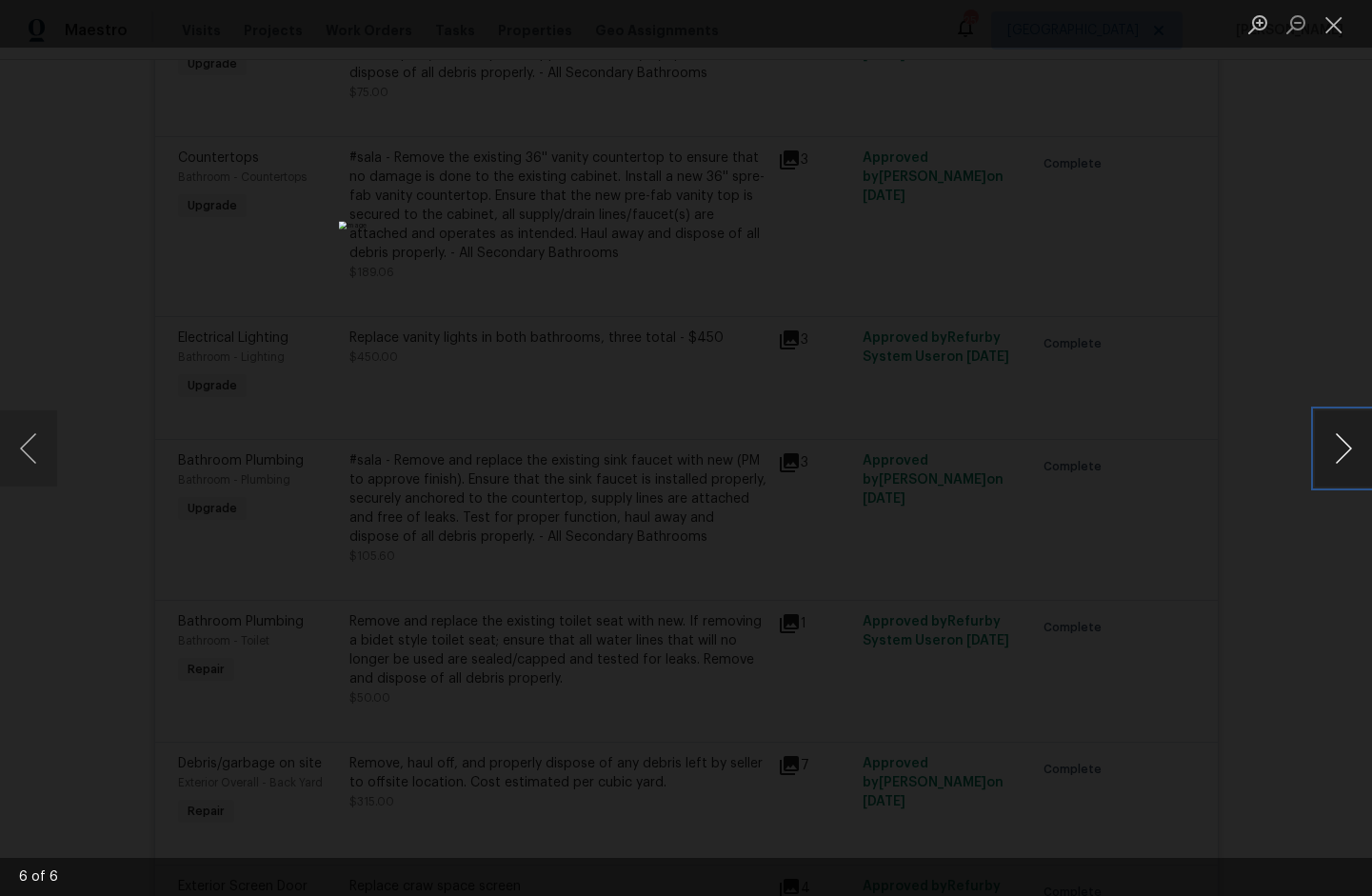
click at [1329, 447] on button "Next image" at bounding box center [1343, 448] width 57 height 76
click at [1334, 27] on button "Close lightbox" at bounding box center [1334, 25] width 38 height 33
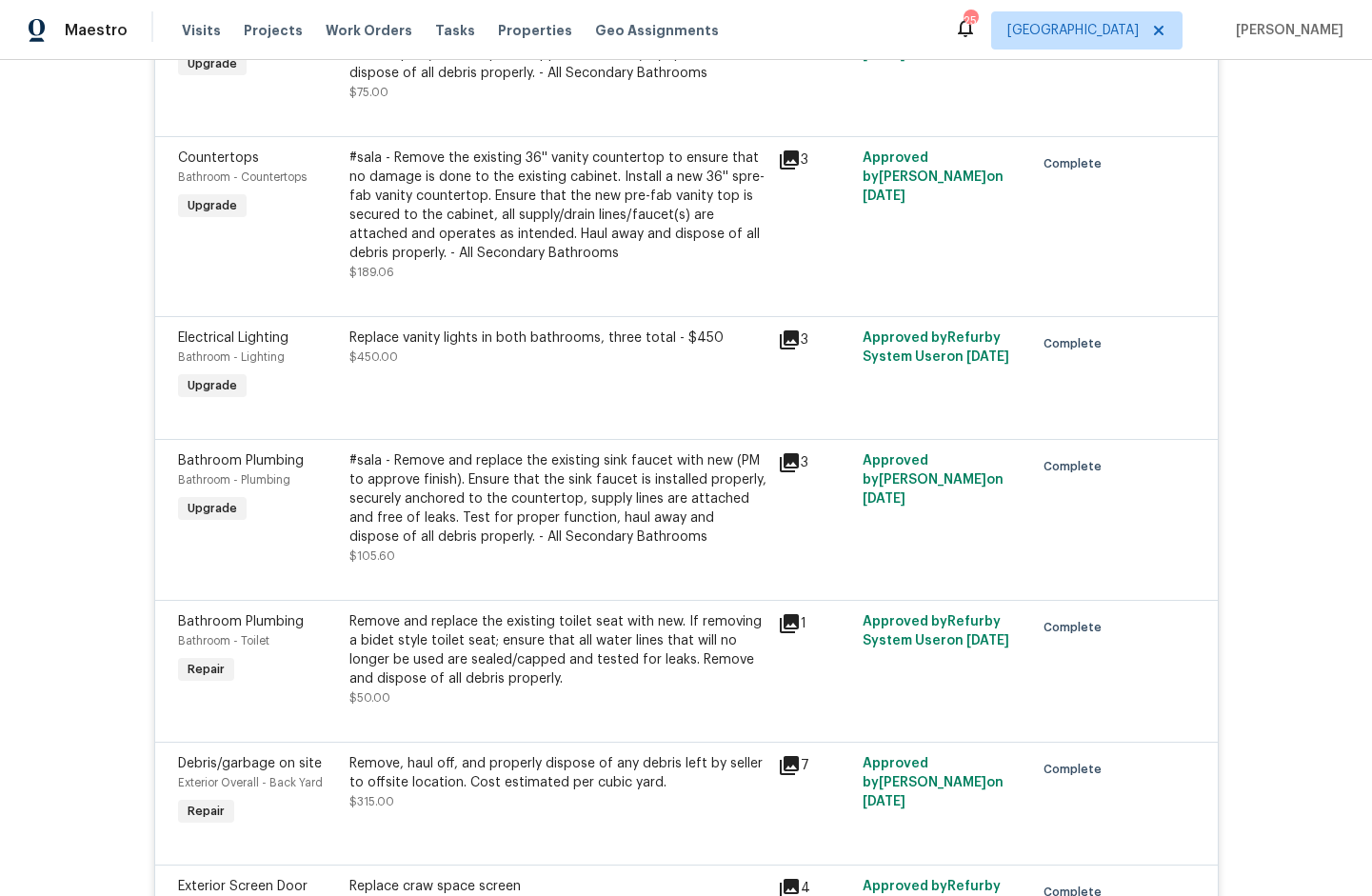
click at [783, 633] on icon at bounding box center [788, 623] width 19 height 19
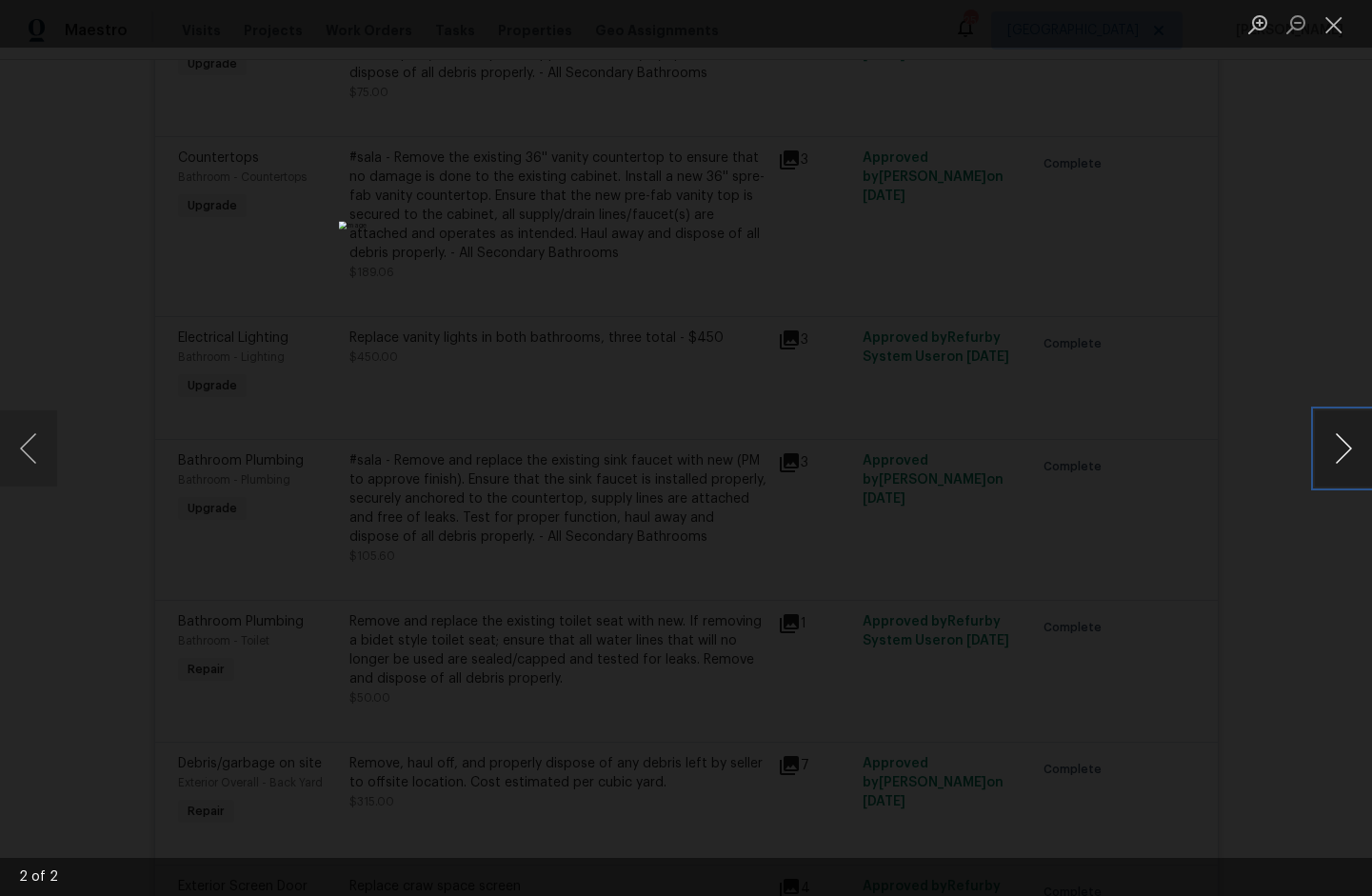
click at [1338, 447] on button "Next image" at bounding box center [1343, 448] width 57 height 76
click at [1196, 267] on div "Lightbox" at bounding box center [686, 448] width 1372 height 896
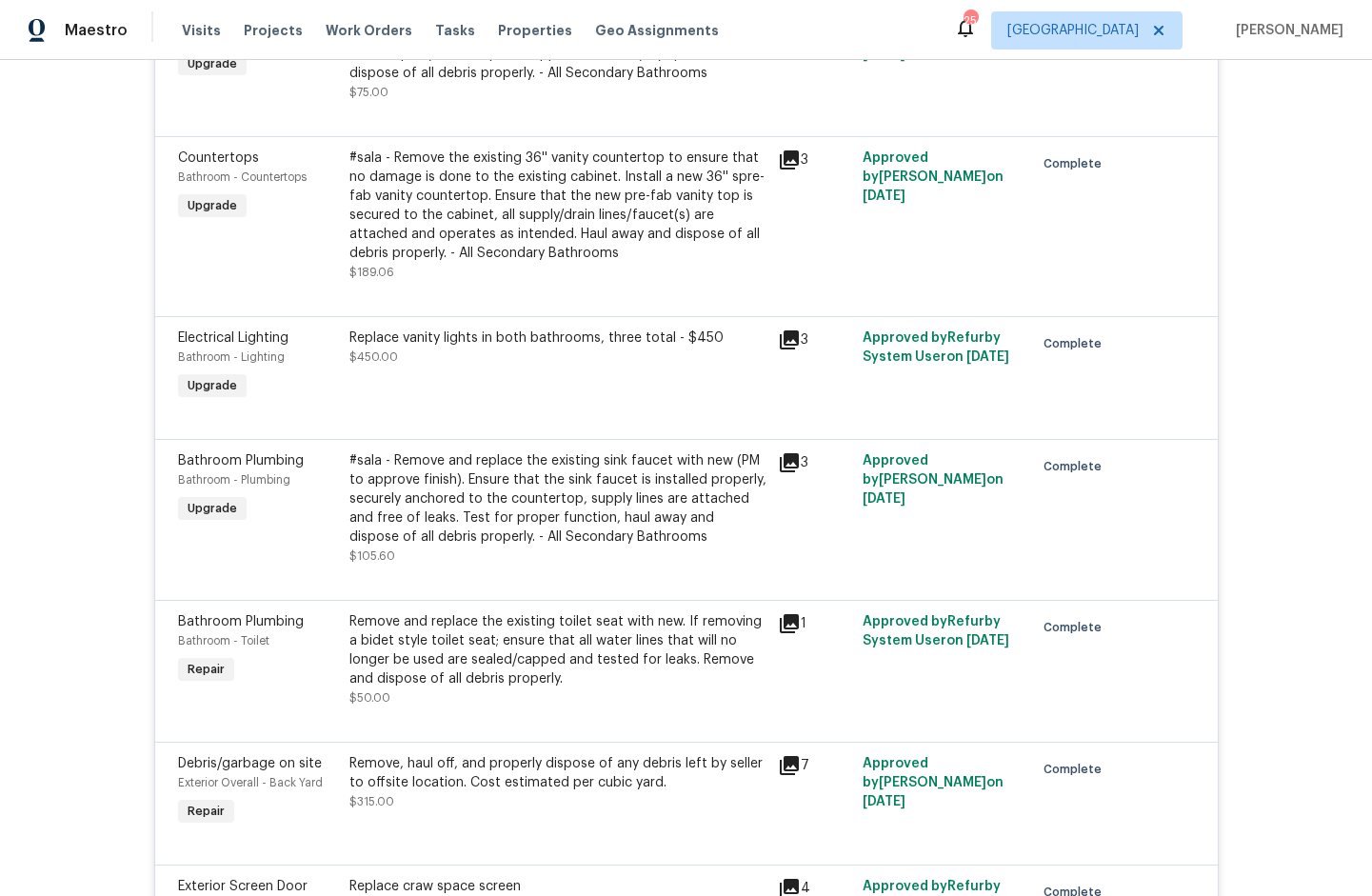
scroll to position [236, 0]
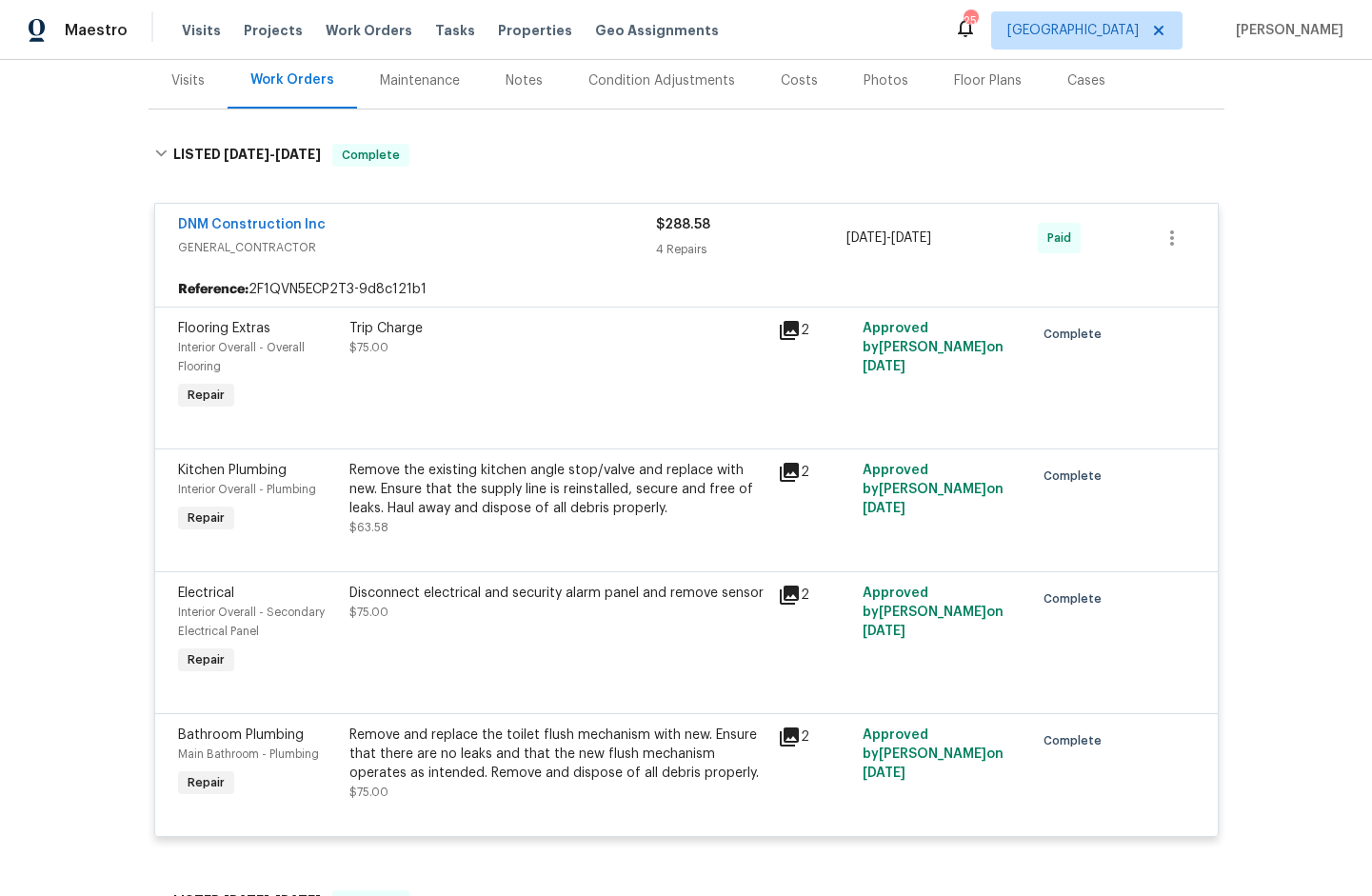
click at [786, 473] on icon at bounding box center [788, 472] width 19 height 19
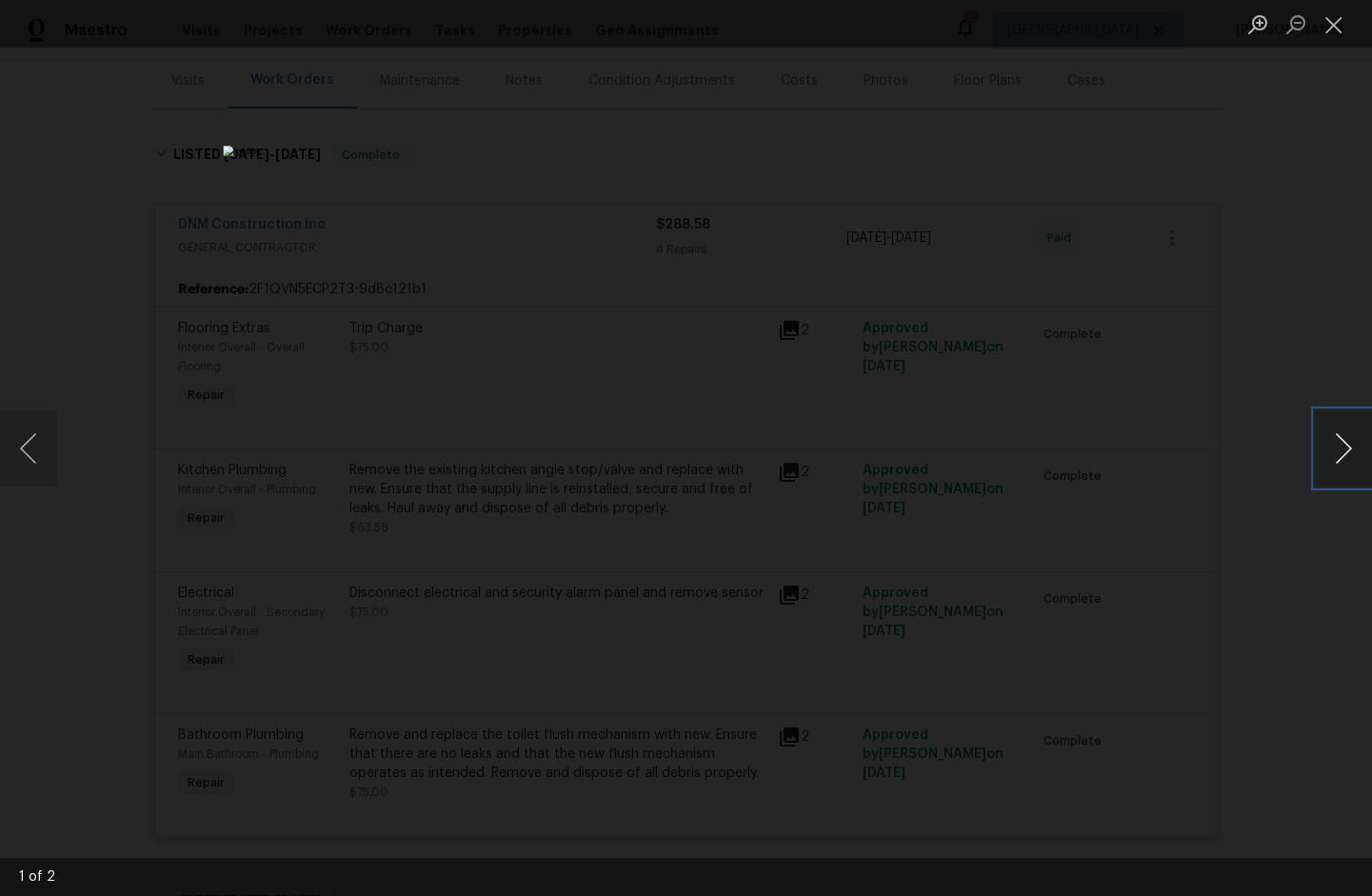
click at [1341, 454] on button "Next image" at bounding box center [1343, 448] width 57 height 76
click at [1240, 150] on div "Lightbox" at bounding box center [686, 448] width 1372 height 896
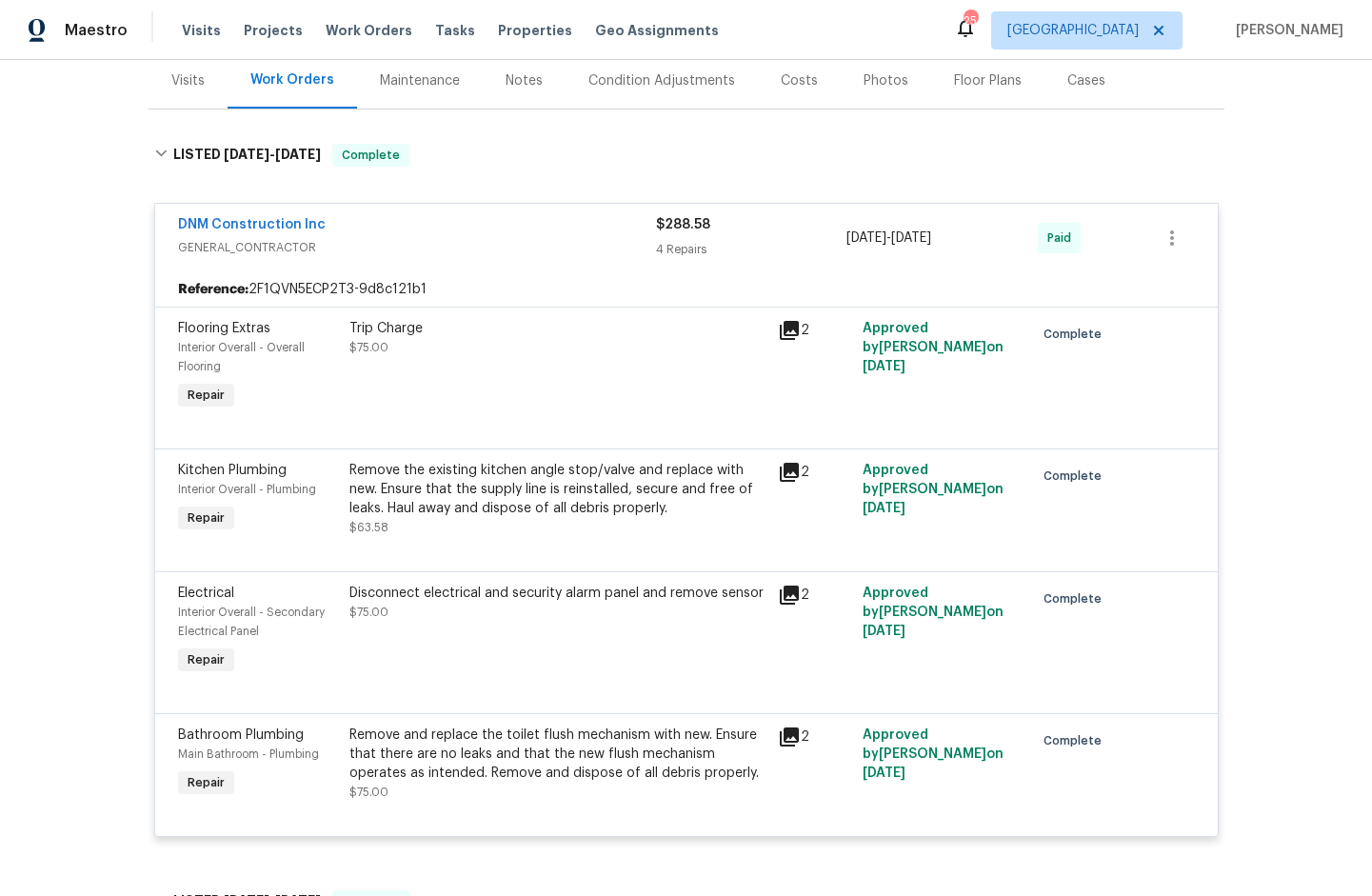
click at [468, 546] on div at bounding box center [686, 548] width 1017 height 23
click at [437, 504] on div "Remove the existing kitchen angle stop/valve and replace with new. Ensure that …" at bounding box center [558, 489] width 417 height 57
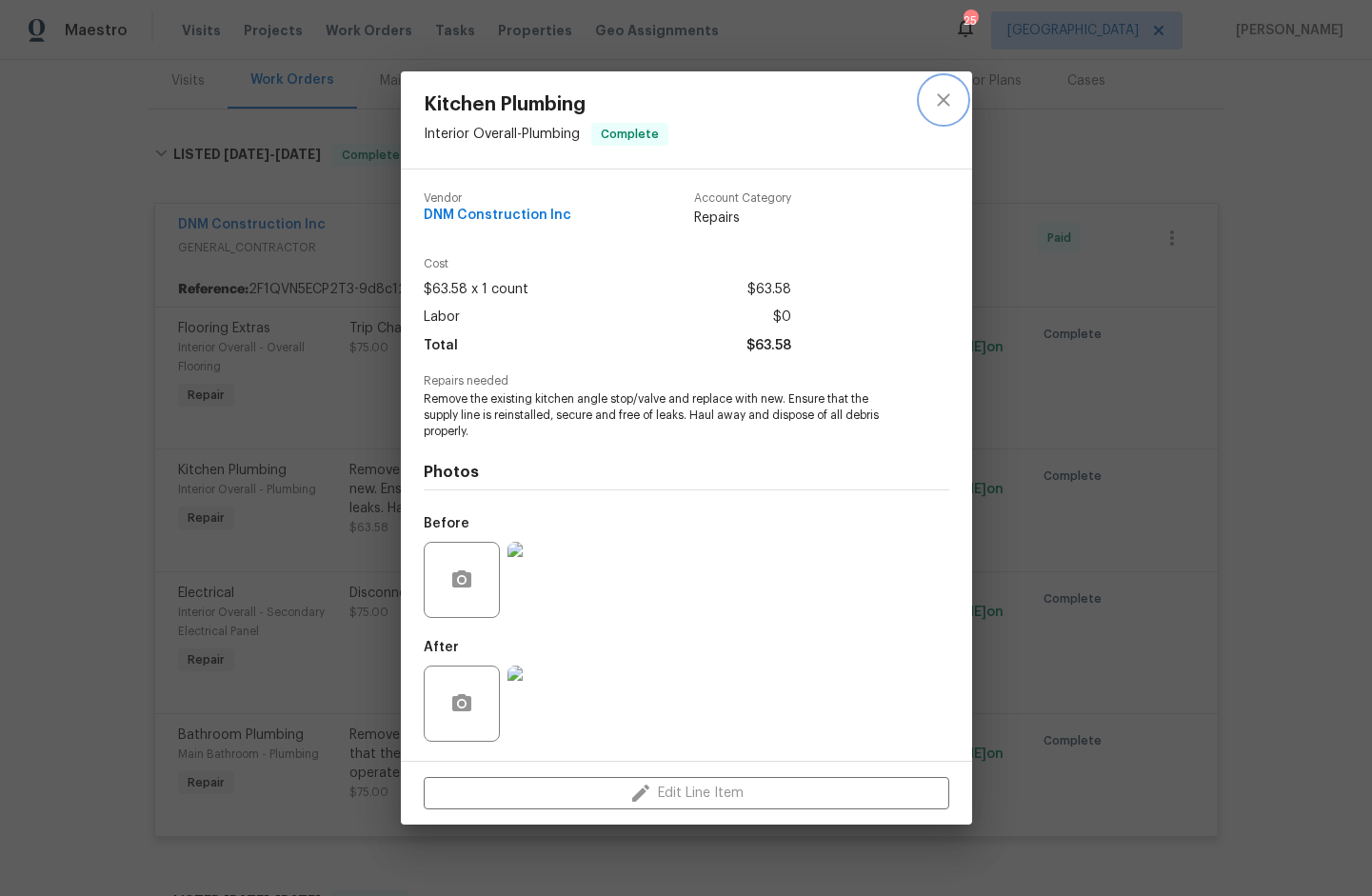
click at [947, 95] on icon "close" at bounding box center [943, 99] width 13 height 13
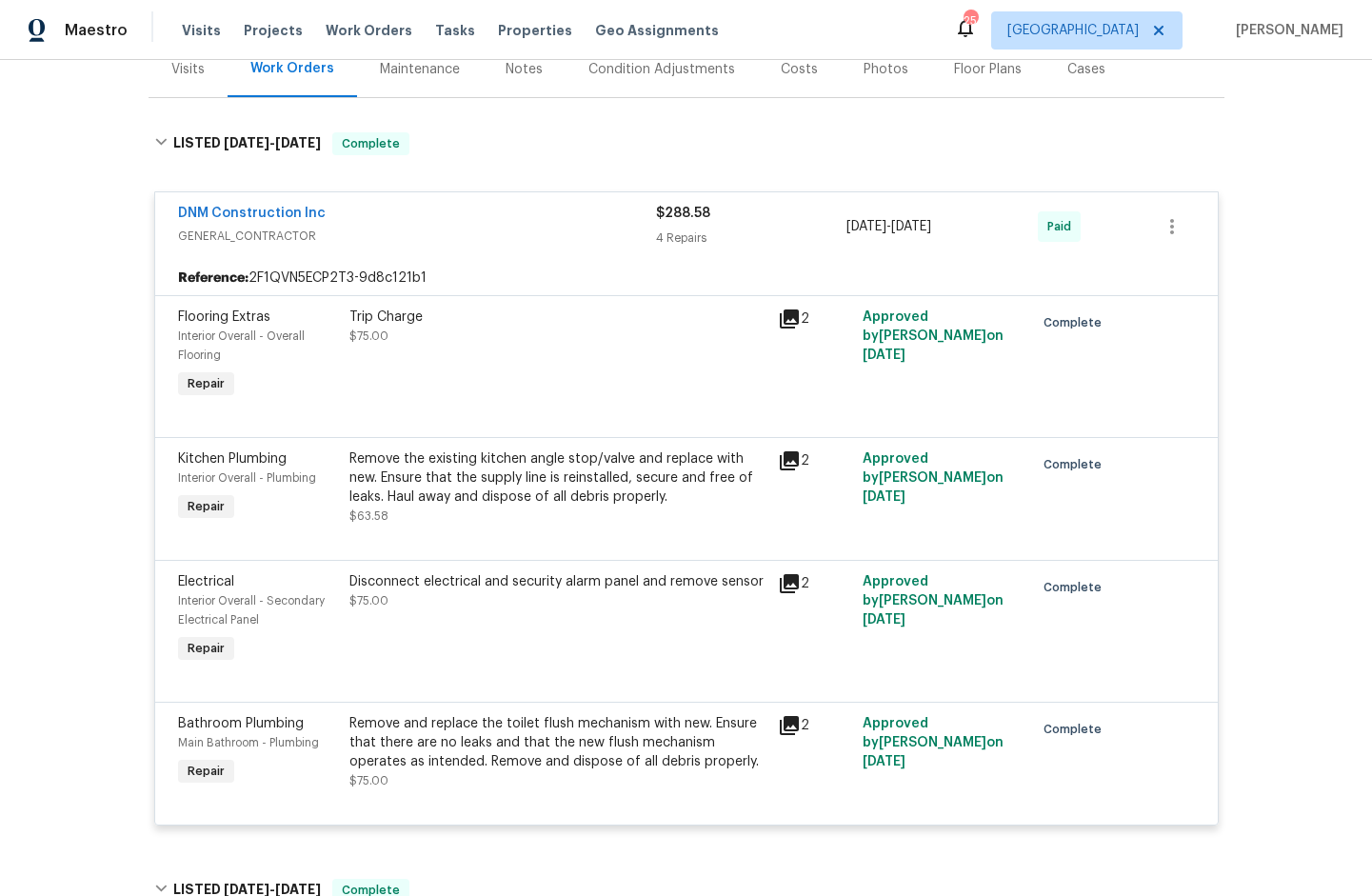
scroll to position [248, 0]
click at [780, 467] on icon at bounding box center [788, 461] width 23 height 23
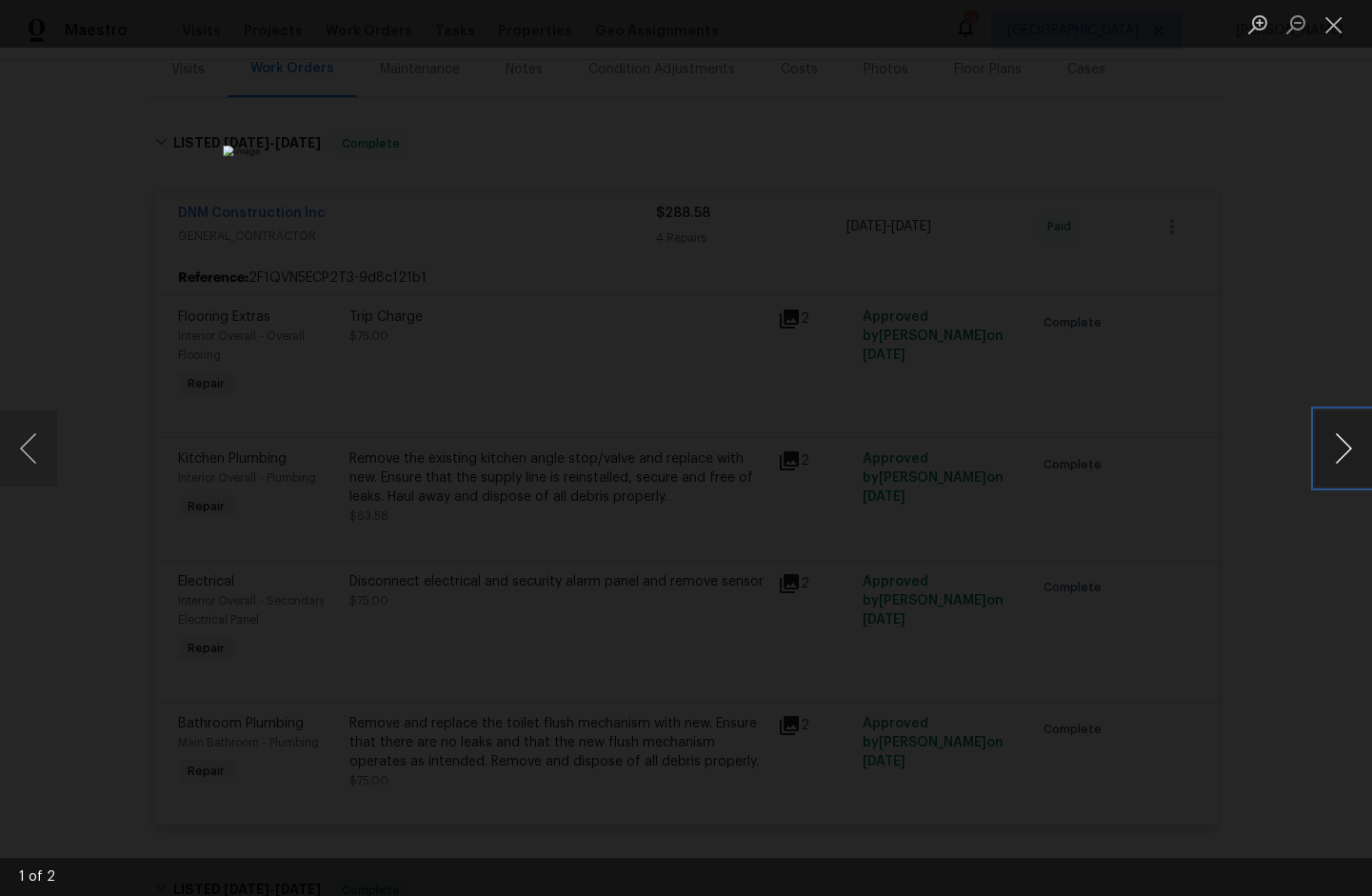
click at [1338, 458] on button "Next image" at bounding box center [1343, 448] width 57 height 76
click at [118, 193] on div "Lightbox" at bounding box center [686, 448] width 1372 height 896
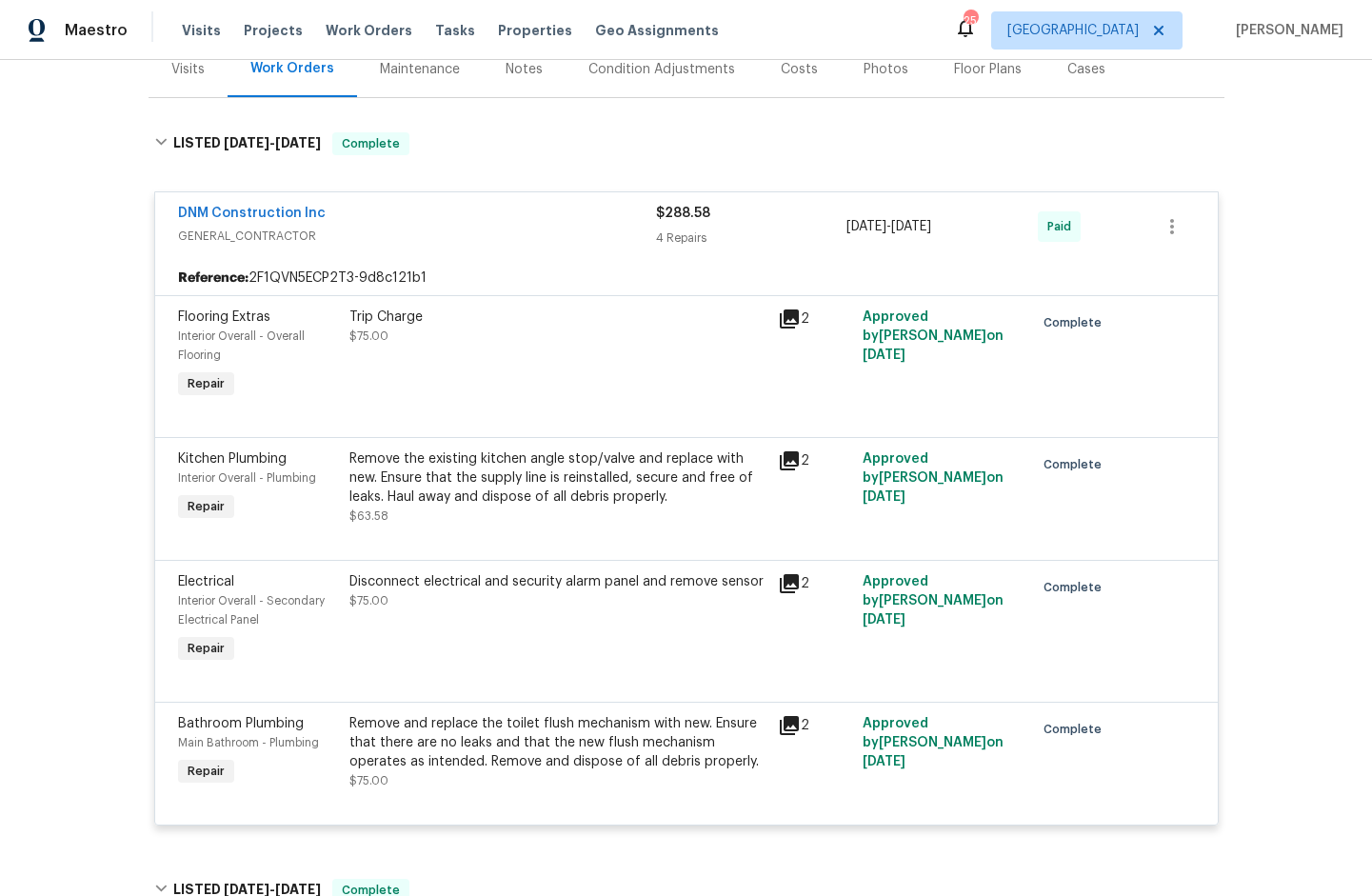
click at [785, 728] on icon at bounding box center [788, 726] width 23 height 23
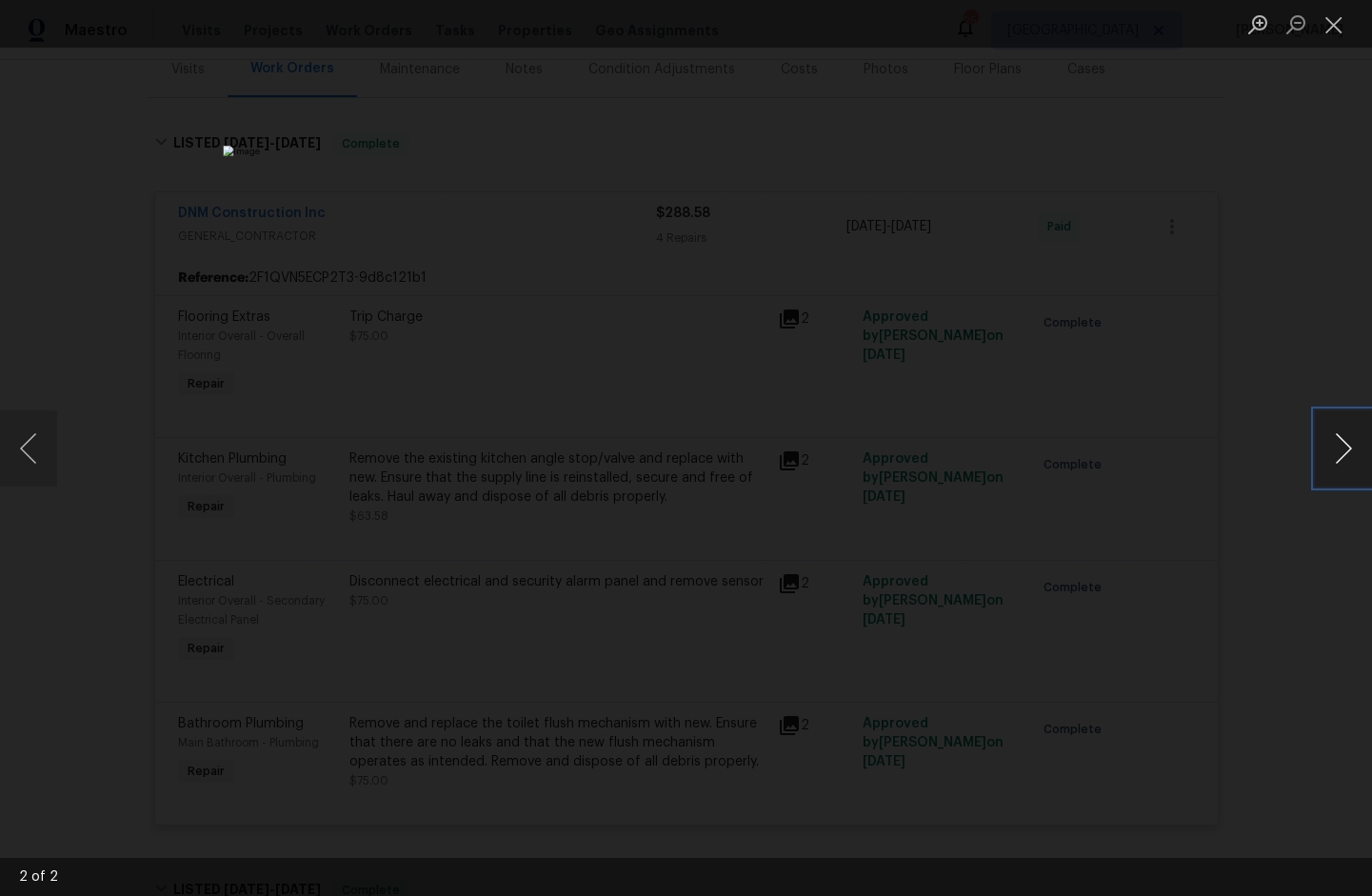
click at [1341, 448] on button "Next image" at bounding box center [1343, 448] width 57 height 76
click at [1286, 172] on div "Lightbox" at bounding box center [686, 448] width 1372 height 896
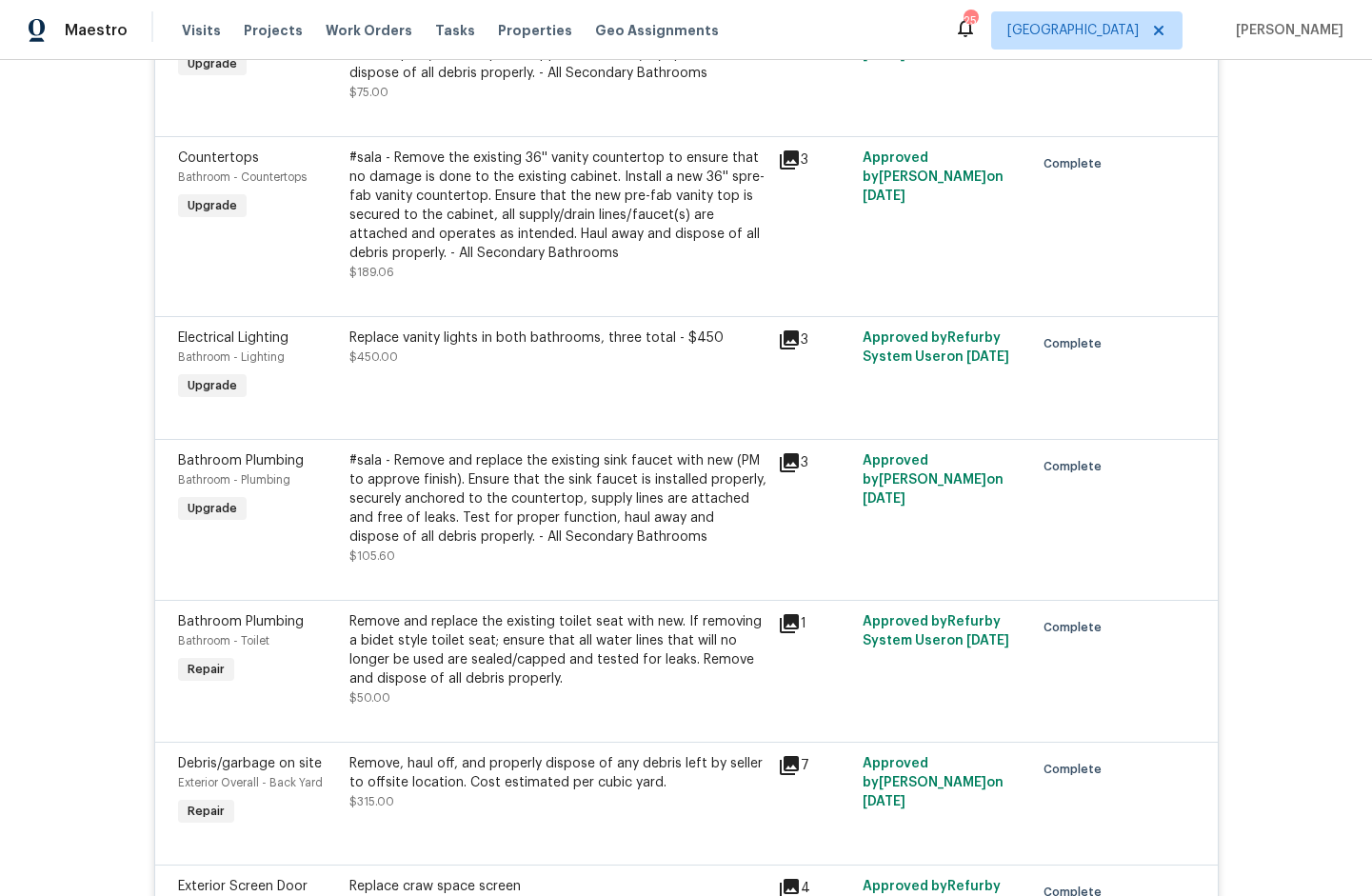
scroll to position [236, 0]
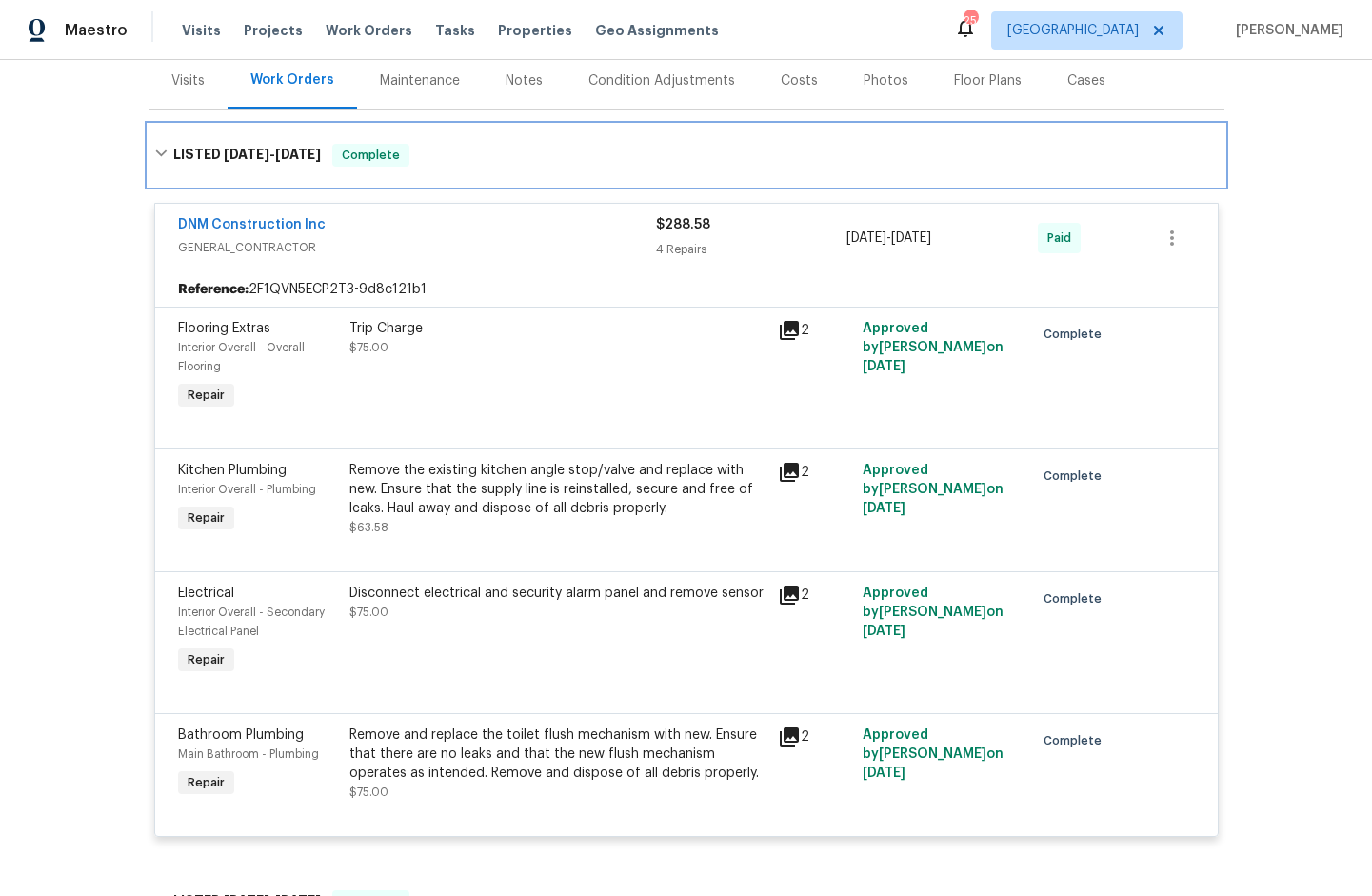
click at [920, 135] on div "LISTED 5/19/25 - 5/19/25 Complete" at bounding box center [686, 156] width 1076 height 61
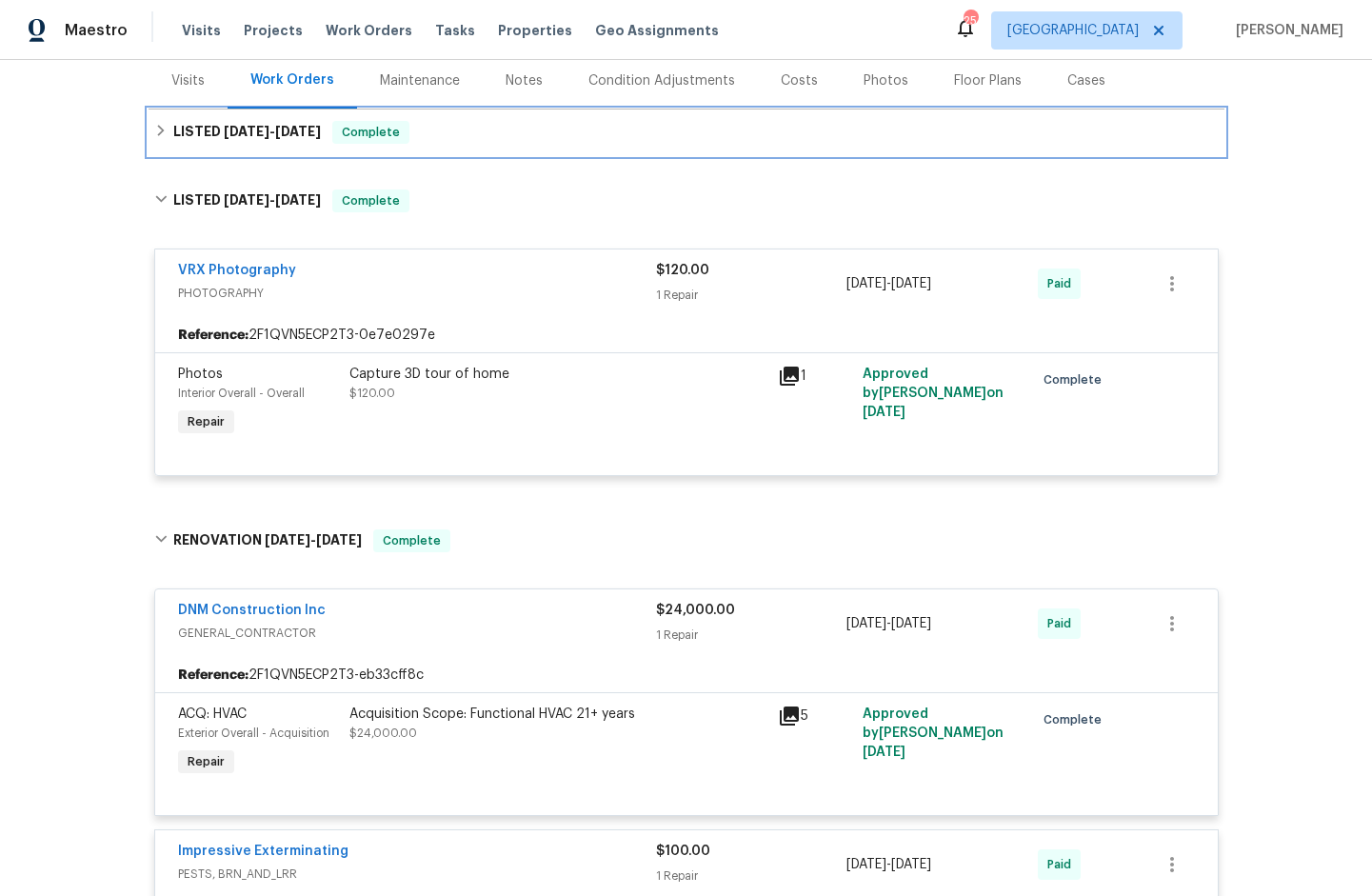
click at [389, 128] on span "Complete" at bounding box center [371, 132] width 73 height 19
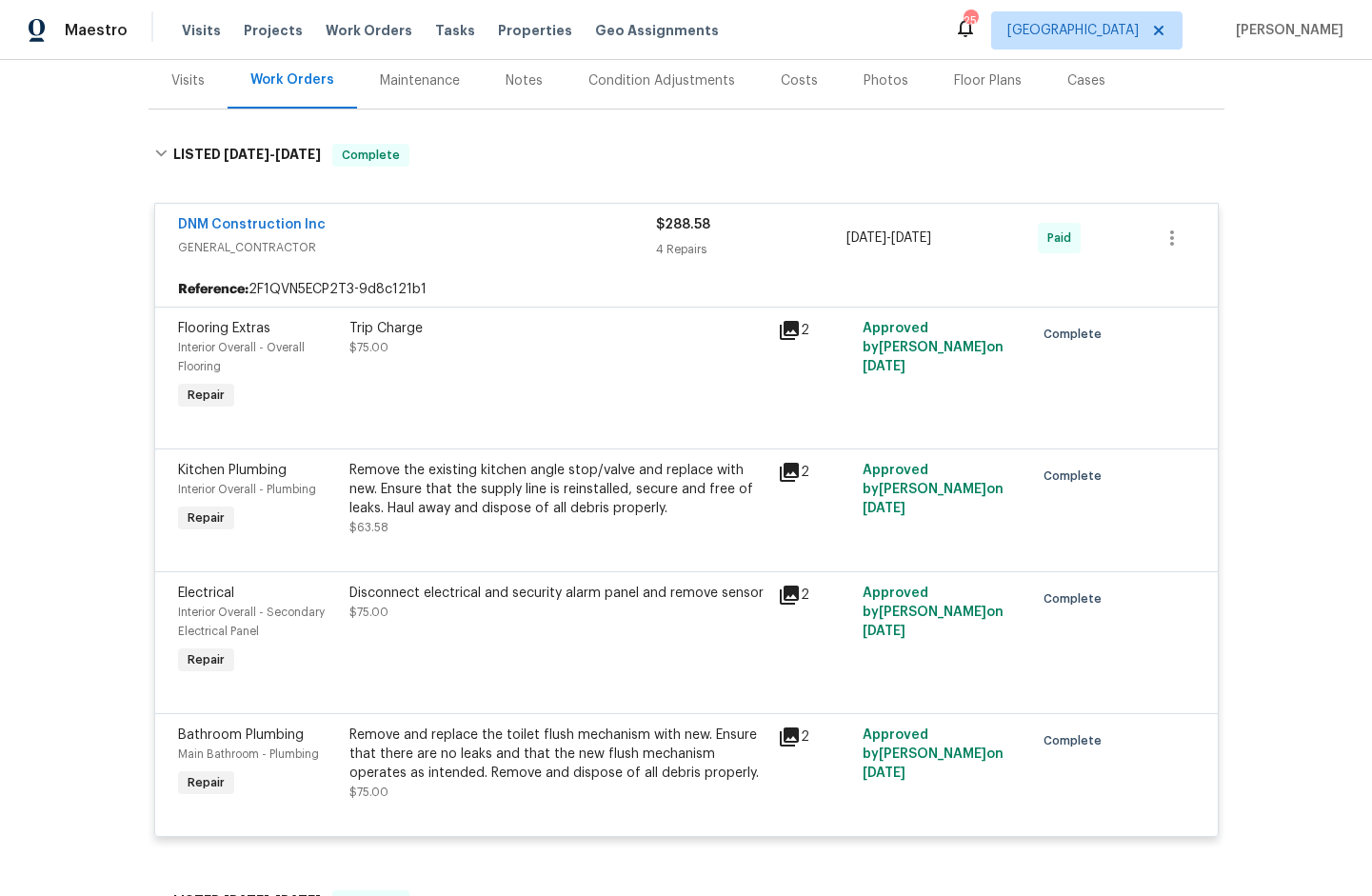
click at [92, 243] on div "Back to all projects 5214 Pavilion Ct, Fairfield, CA 94534 5 Beds | 3 1/2 Baths…" at bounding box center [686, 478] width 1372 height 836
click at [783, 476] on icon at bounding box center [788, 472] width 23 height 23
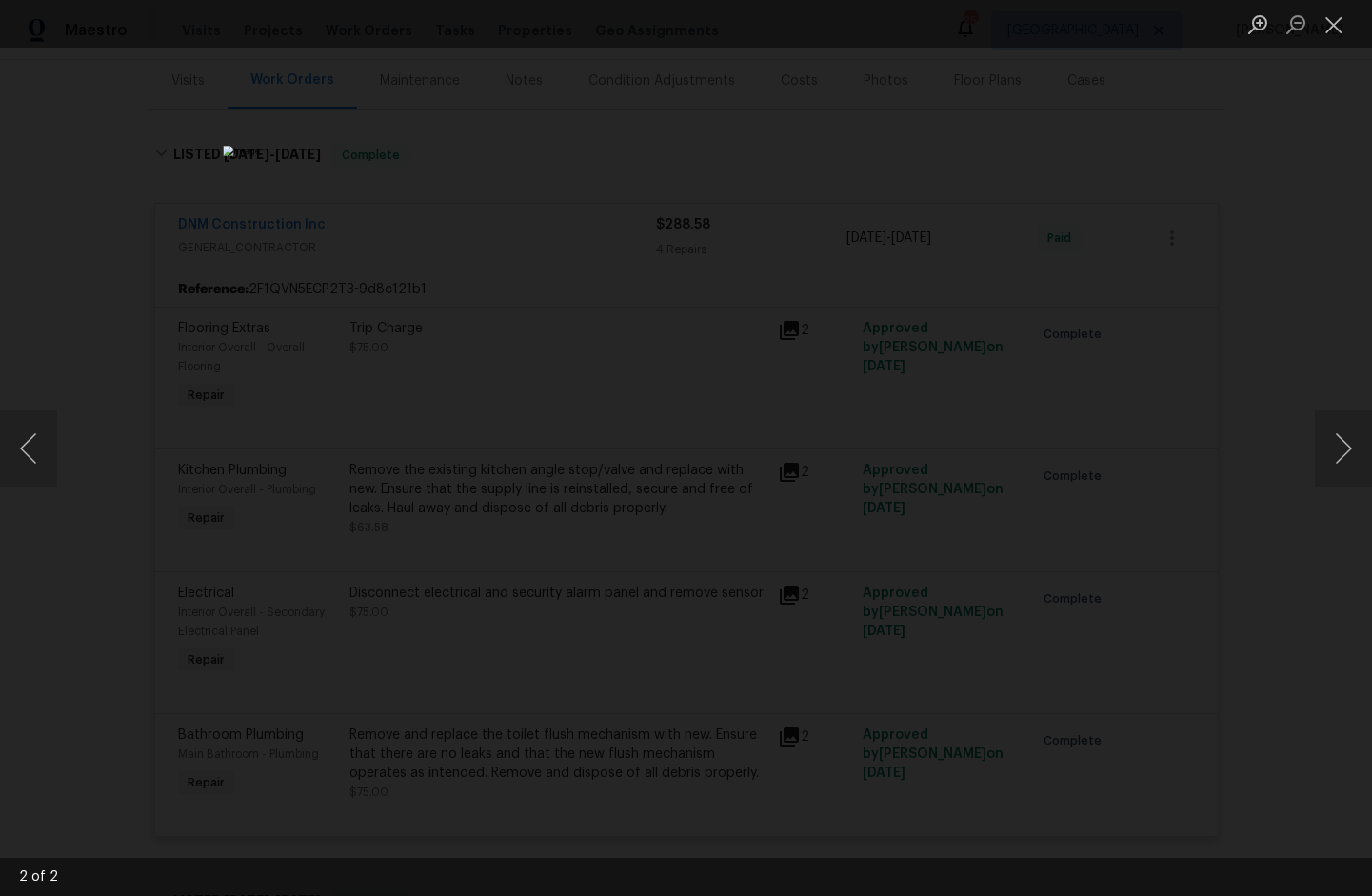
click at [283, 458] on div "Lightbox" at bounding box center [686, 448] width 1372 height 896
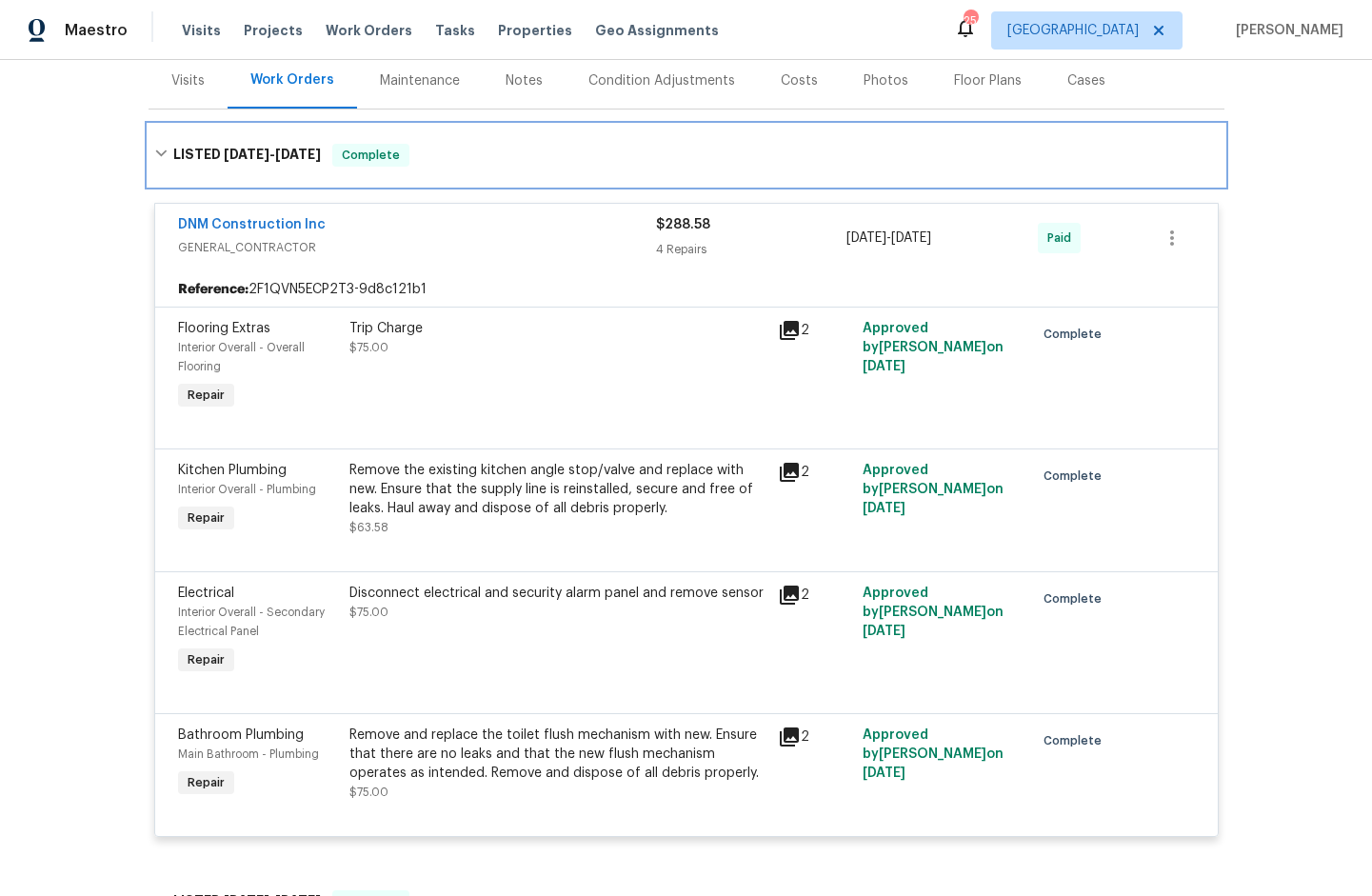
click at [562, 144] on div "LISTED 5/19/25 - 5/19/25 Complete" at bounding box center [687, 155] width 1065 height 23
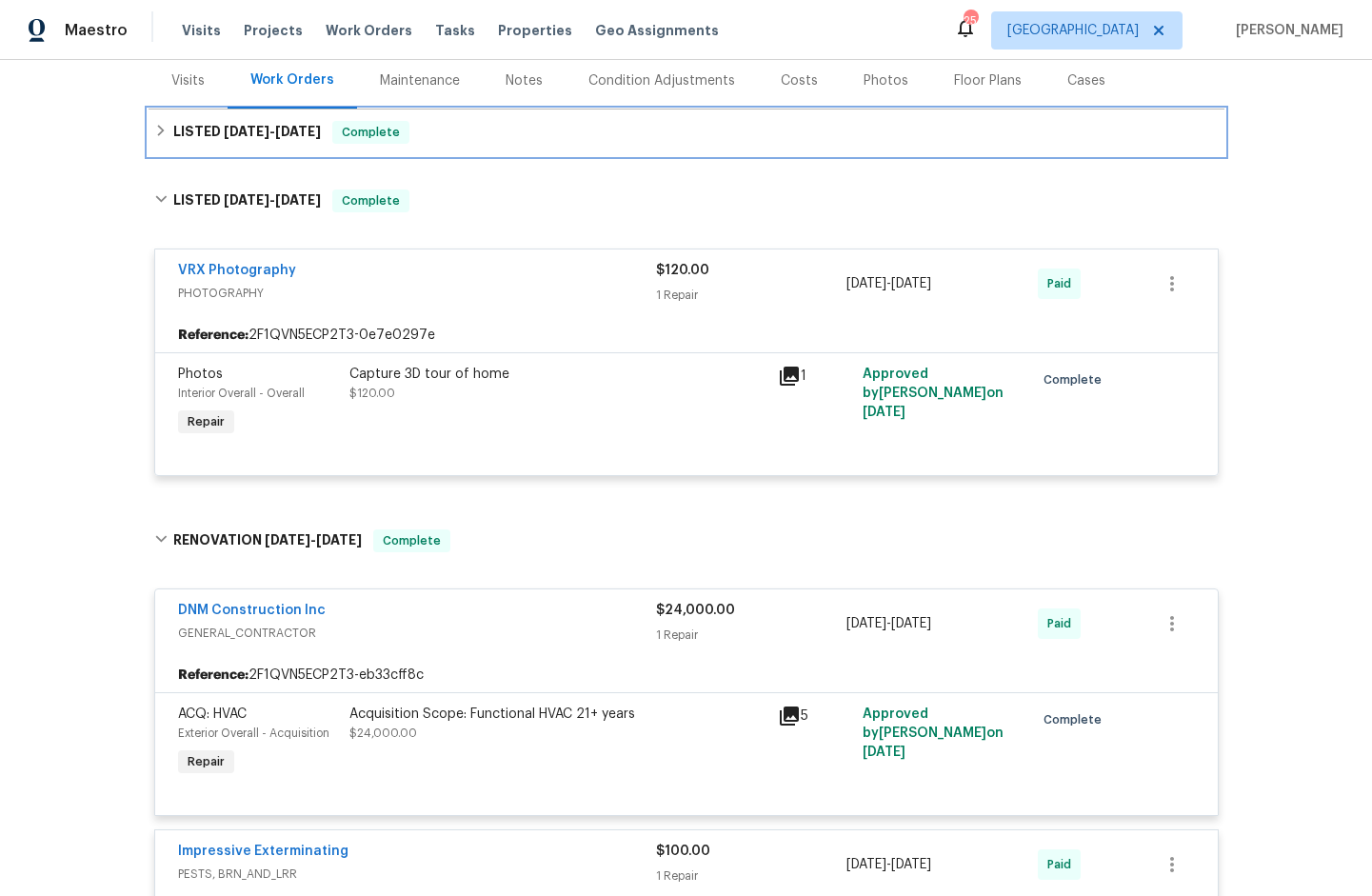
click at [223, 125] on span "[DATE]" at bounding box center [246, 132] width 45 height 14
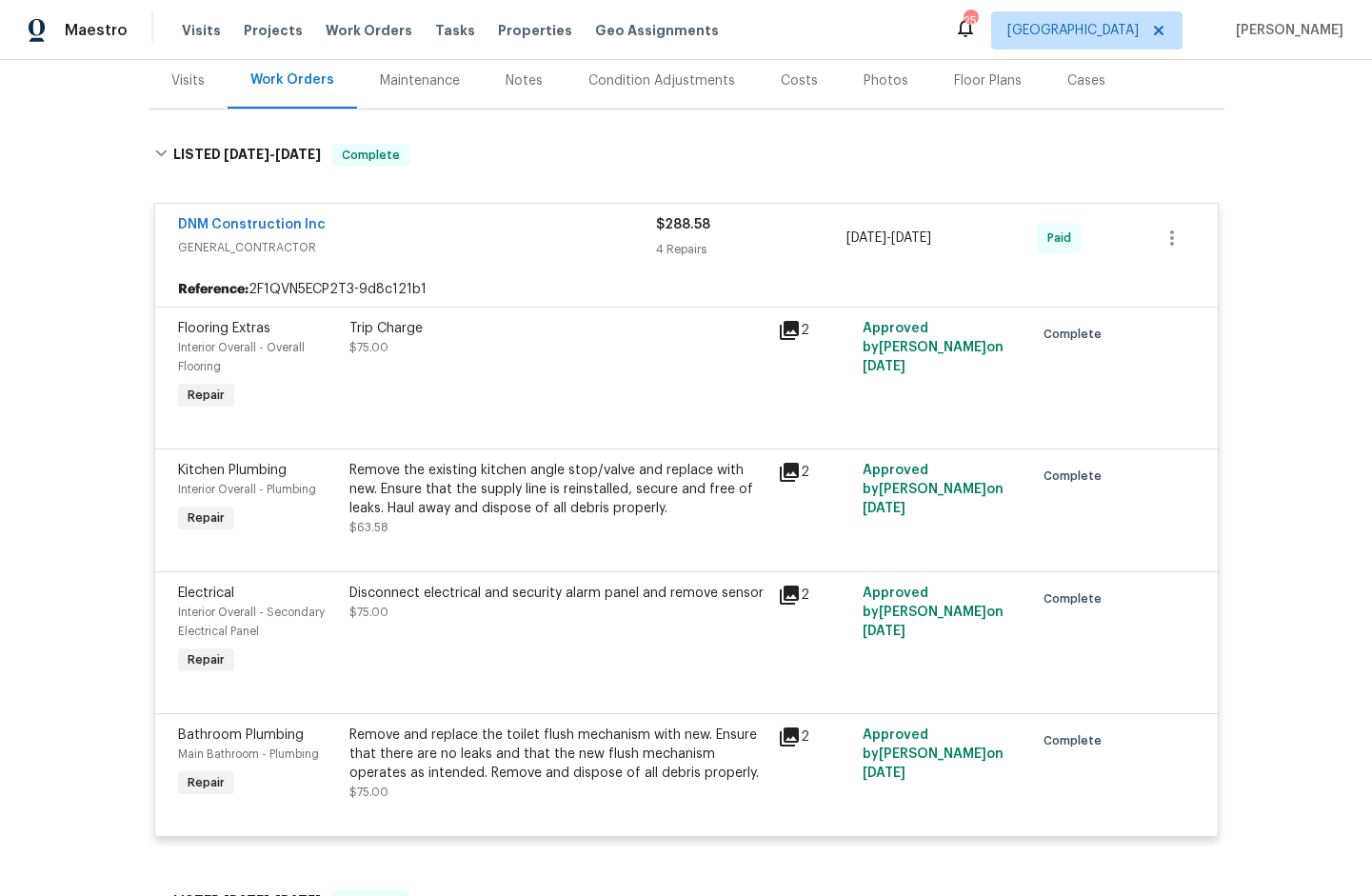
click at [93, 306] on div "Back to all projects 5214 Pavilion Ct, Fairfield, CA 94534 5 Beds | 3 1/2 Baths…" at bounding box center [686, 478] width 1372 height 836
click at [780, 473] on icon at bounding box center [788, 472] width 19 height 19
